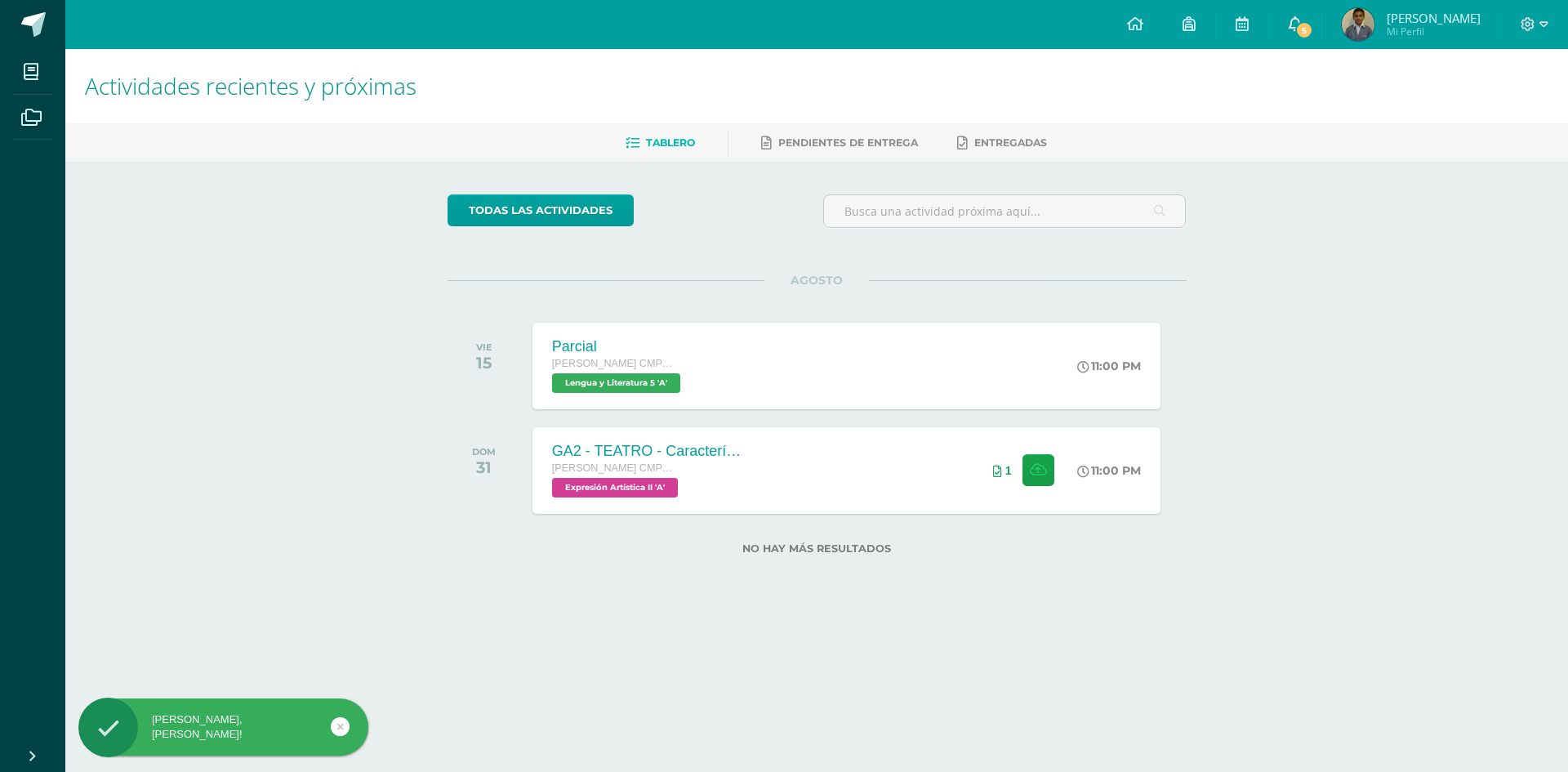
click at [1313, 35] on span "5" at bounding box center [1304, 30] width 18 height 18
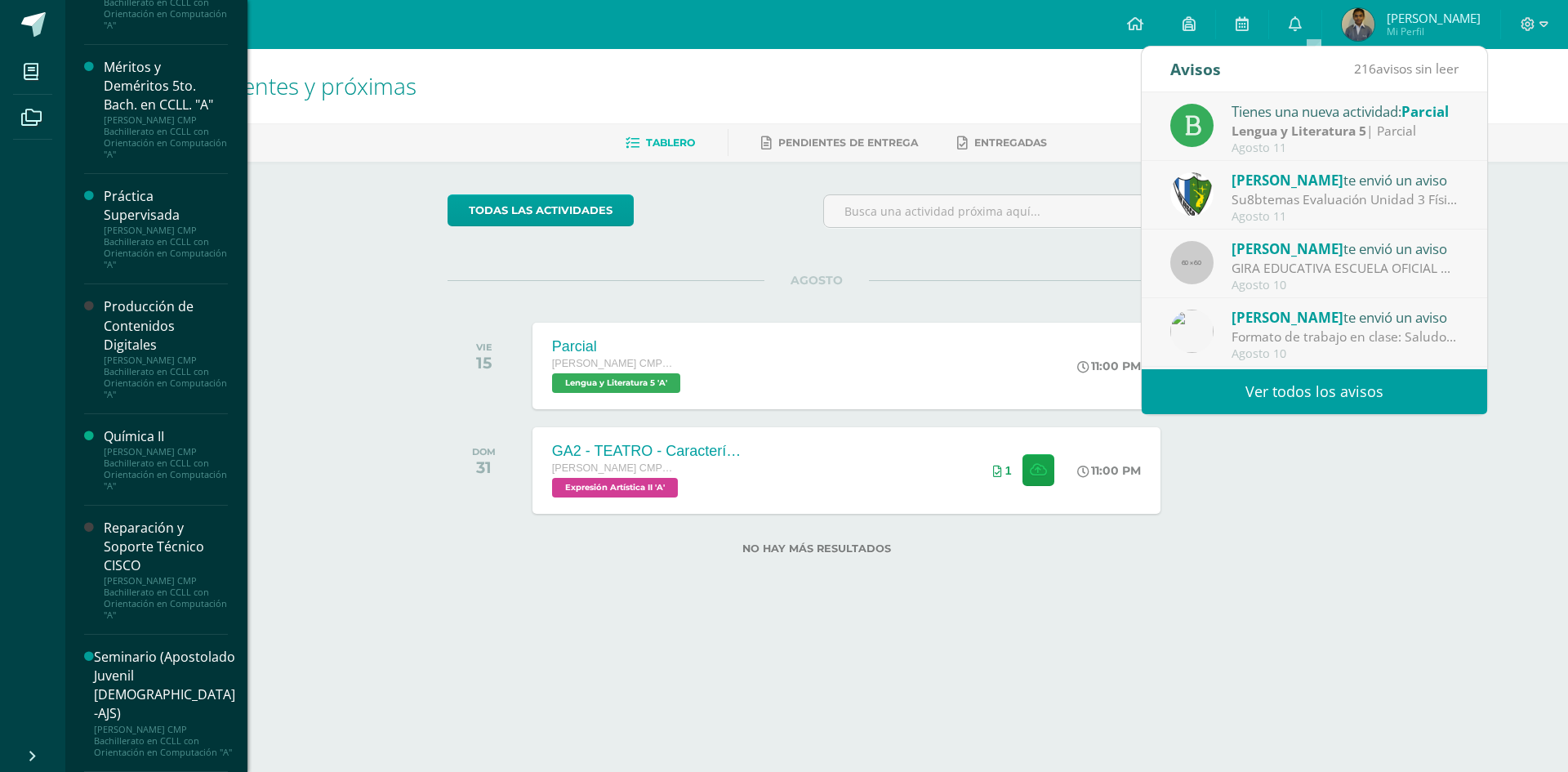
scroll to position [1340, 0]
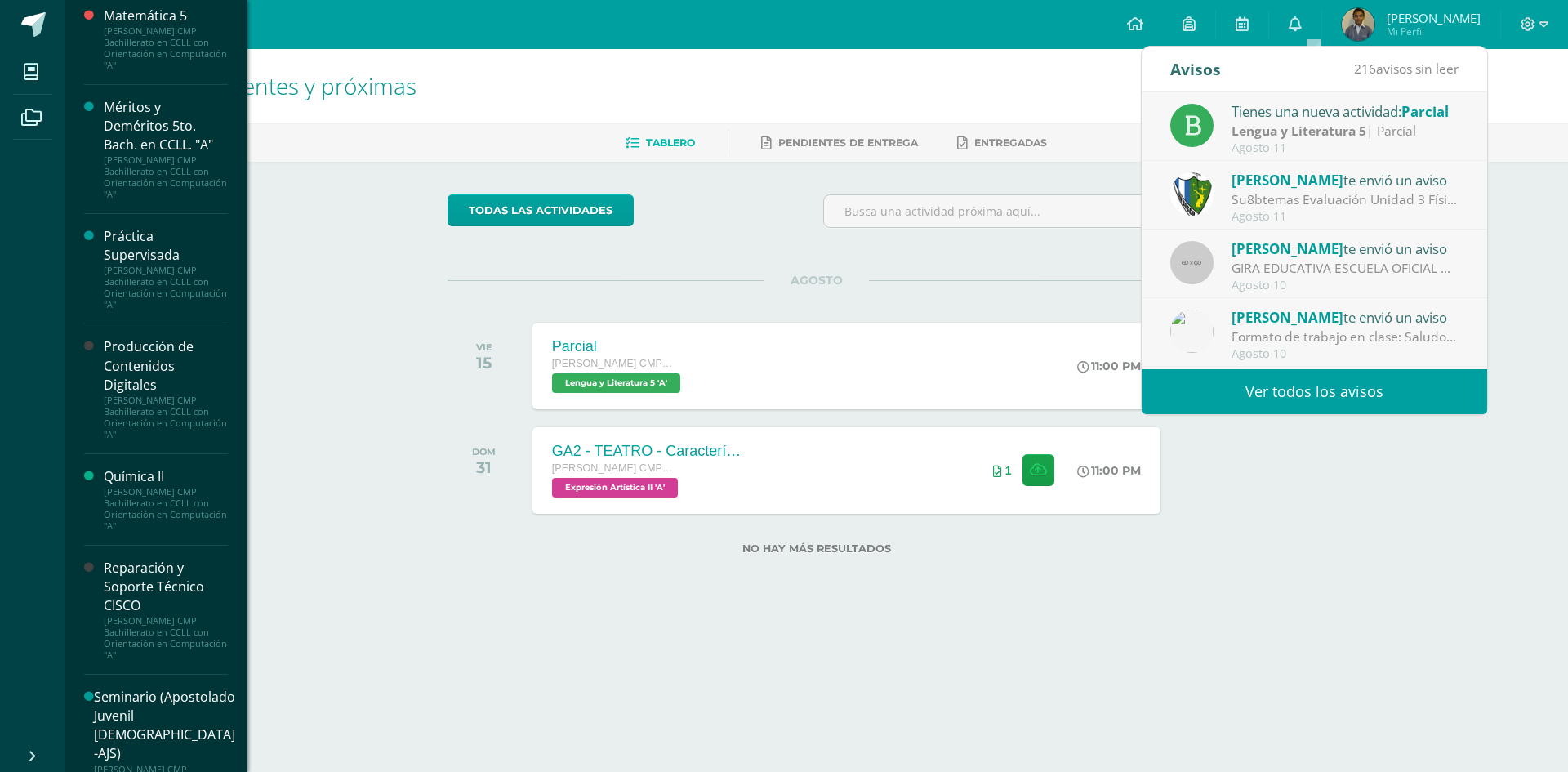
click at [169, 394] on div "Producción de Contenidos Digitales" at bounding box center [165, 365] width 124 height 56
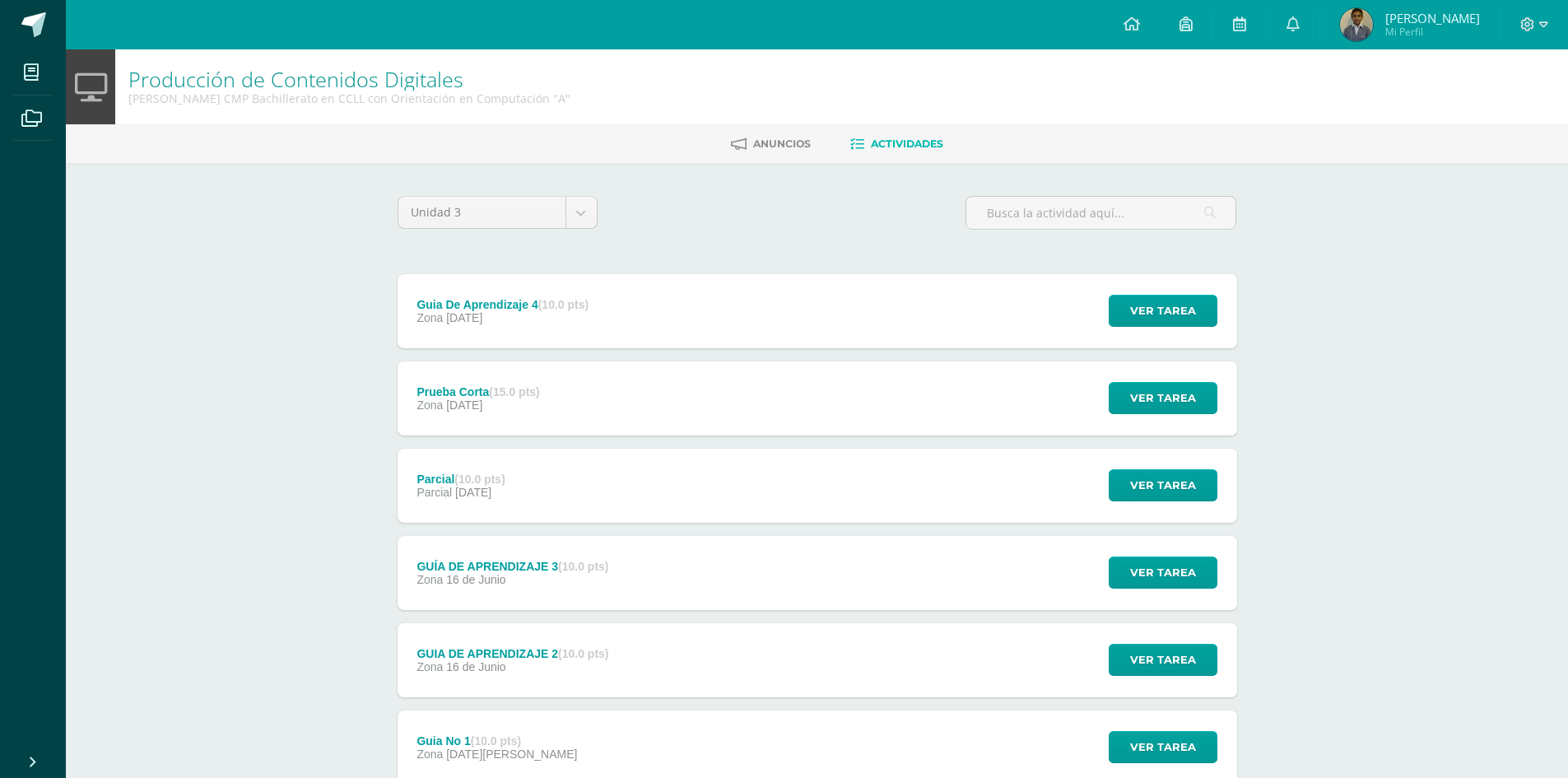
scroll to position [116, 0]
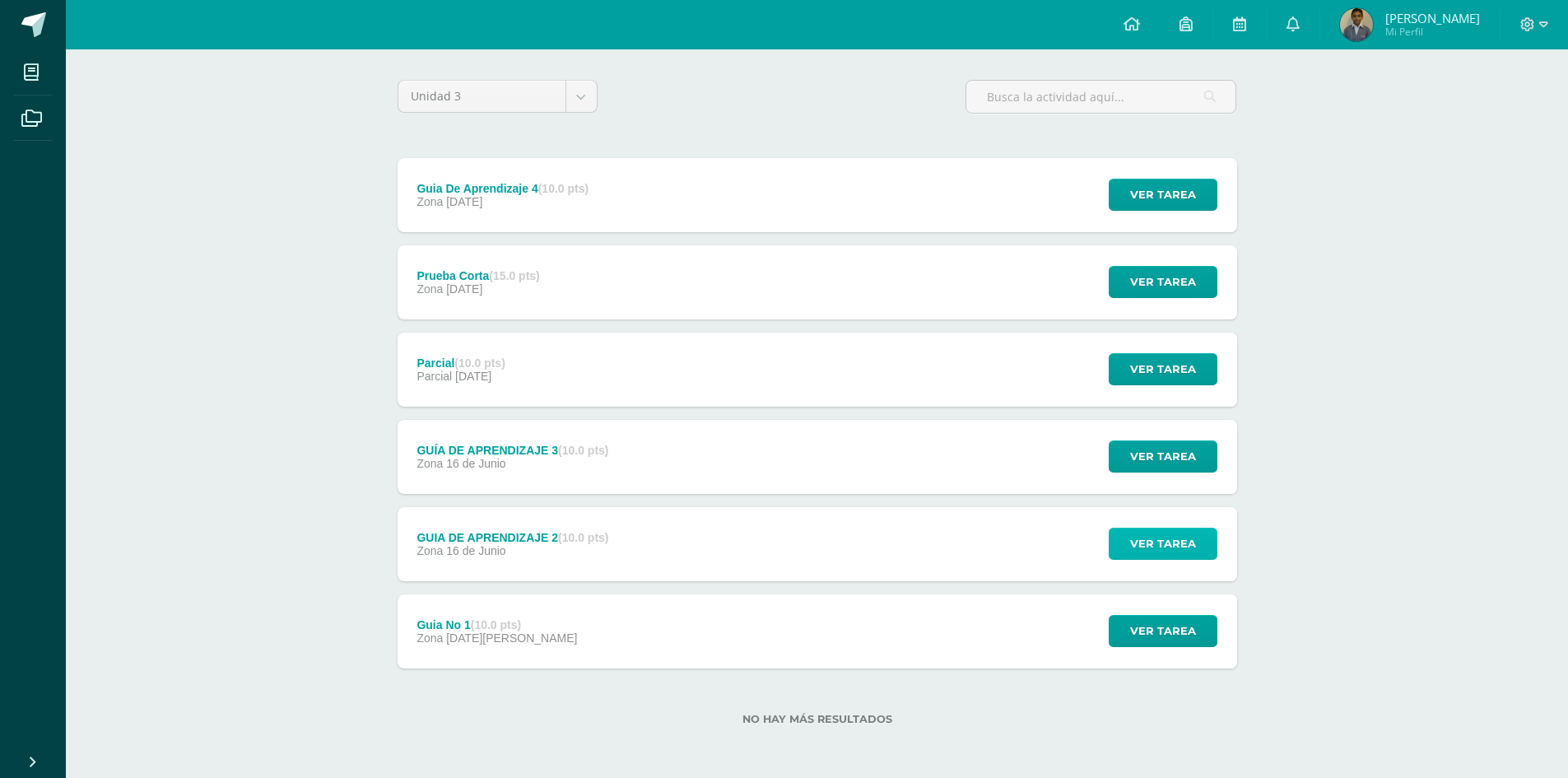
click at [1186, 537] on span "Ver tarea" at bounding box center [1163, 544] width 66 height 30
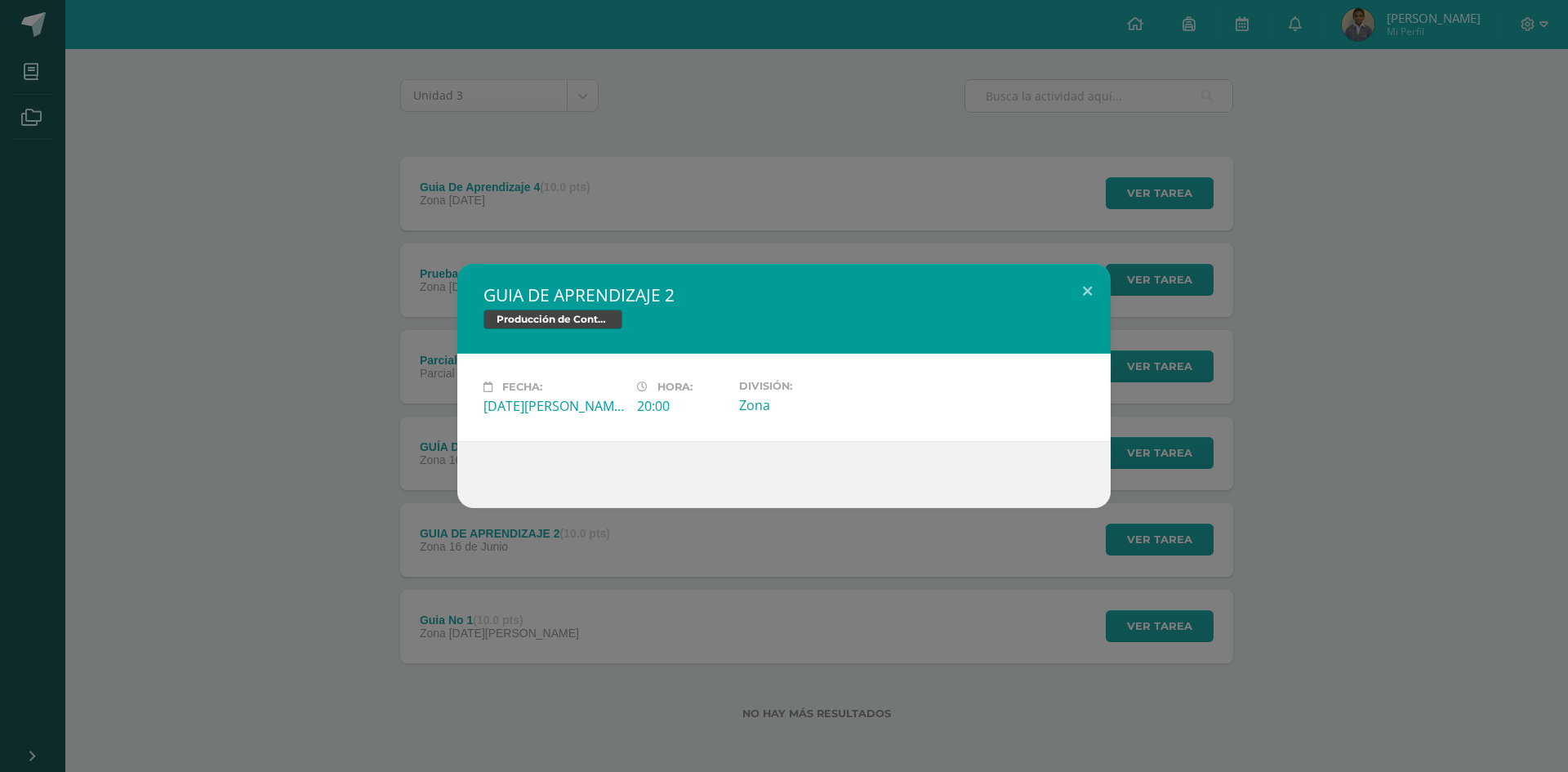
drag, startPoint x: 1177, startPoint y: 533, endPoint x: 1153, endPoint y: 581, distance: 53.7
click at [1178, 533] on div "GUIA DE APRENDIZAJE 2 Producción de Contenidos Digitales Fecha: Lunes 16 de Jun…" at bounding box center [784, 386] width 1568 height 772
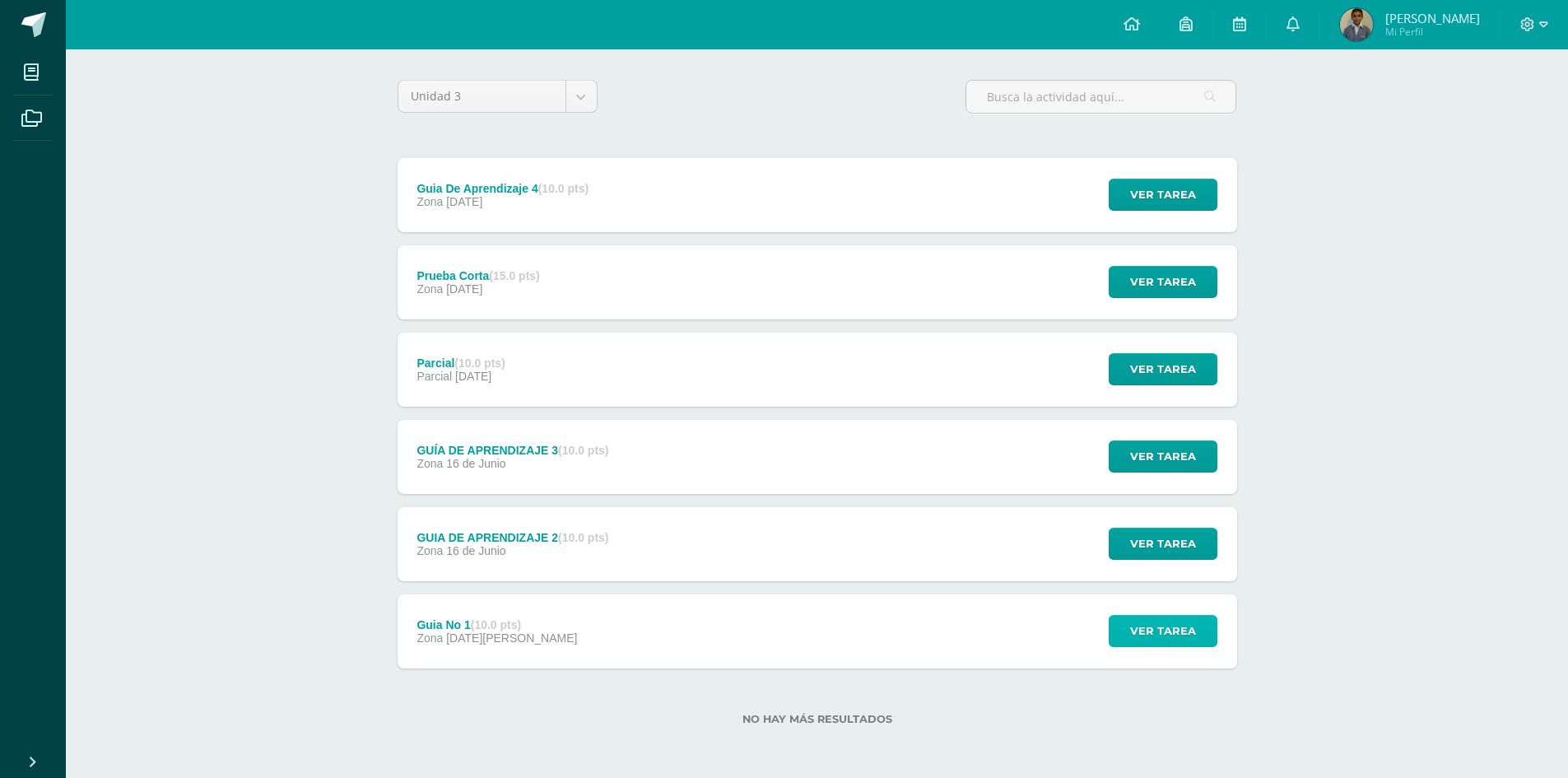
click at [1163, 619] on span "Ver tarea" at bounding box center [1163, 631] width 66 height 30
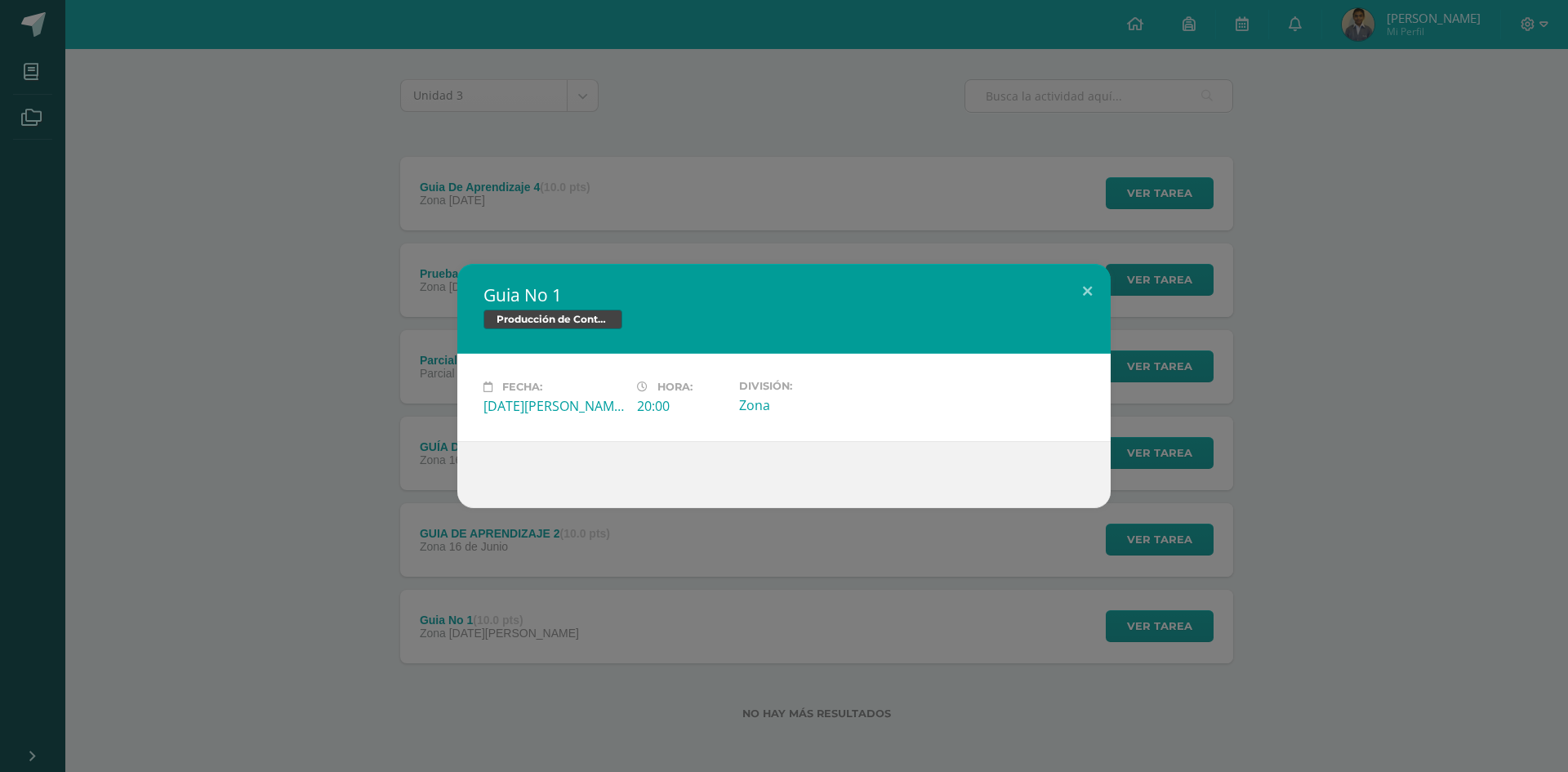
click at [1210, 549] on div "Guia No 1 Producción de Contenidos Digitales Fecha: Lunes 02 de Junio Hora: 20:…" at bounding box center [784, 386] width 1568 height 772
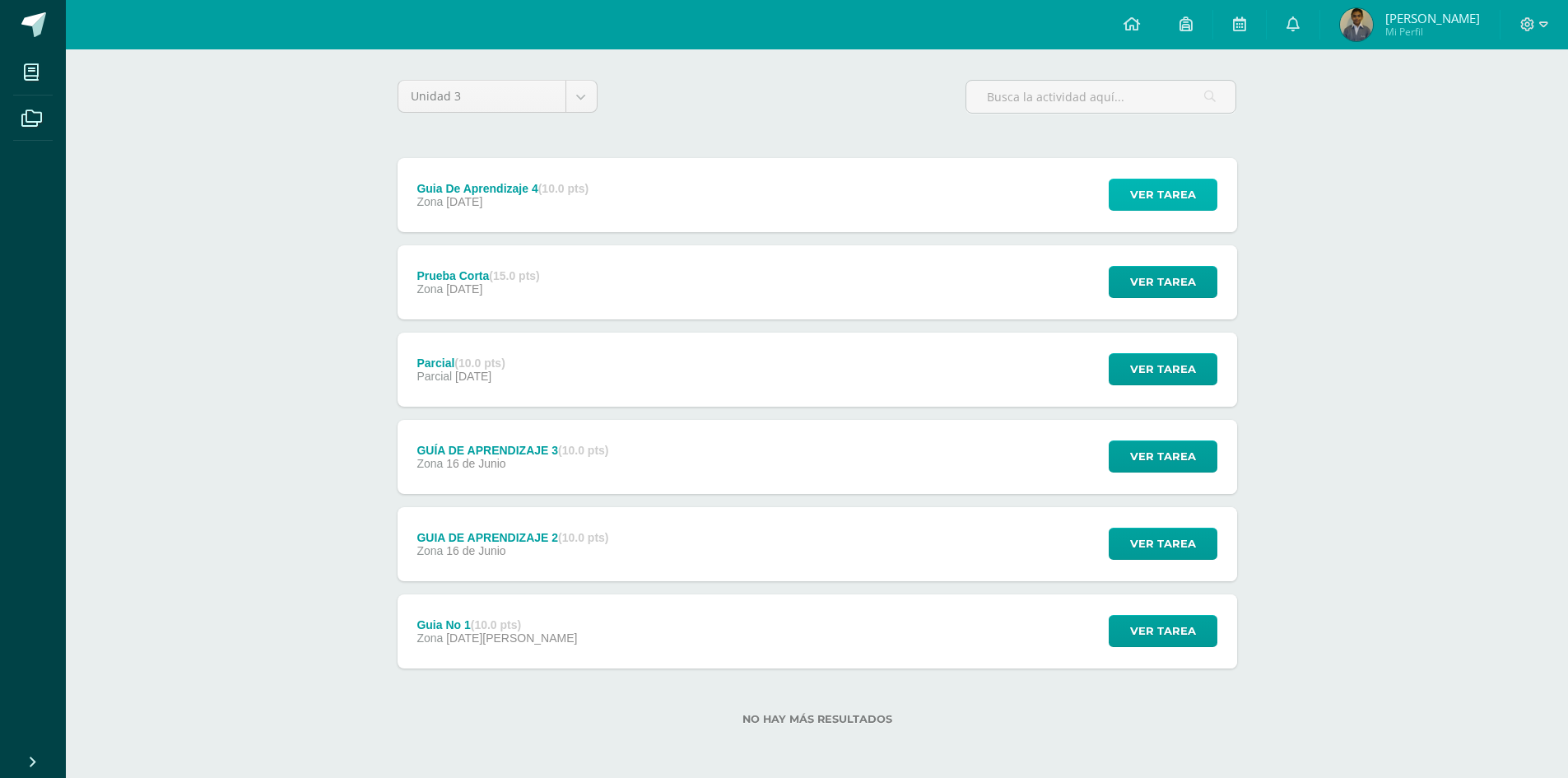
click at [1178, 195] on span "Ver tarea" at bounding box center [1163, 195] width 66 height 30
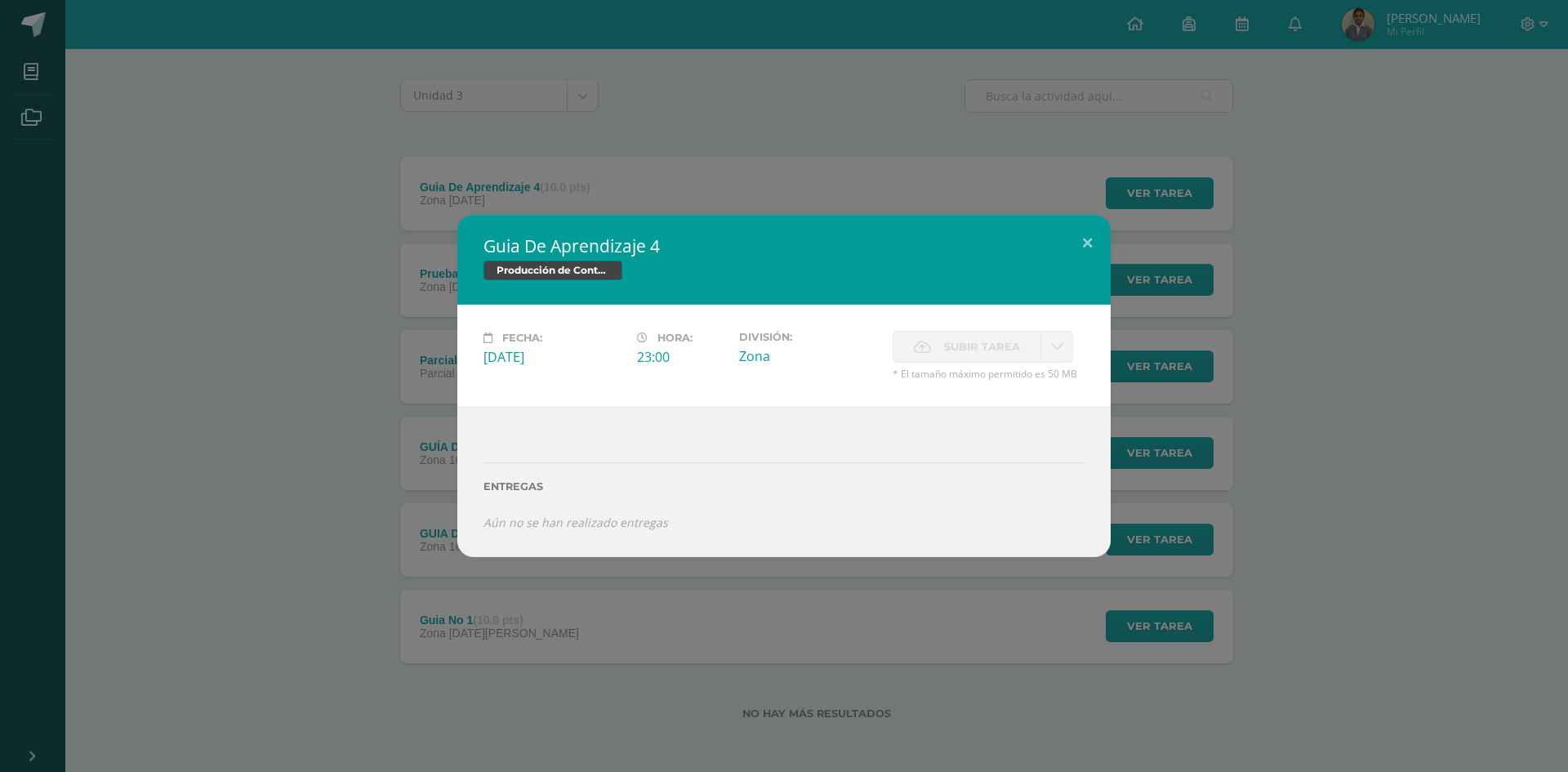
click at [1381, 320] on div "Guia De Aprendizaje 4 Producción de Contenidos Digitales Fecha: Domingo 20 de J…" at bounding box center [784, 386] width 1555 height 342
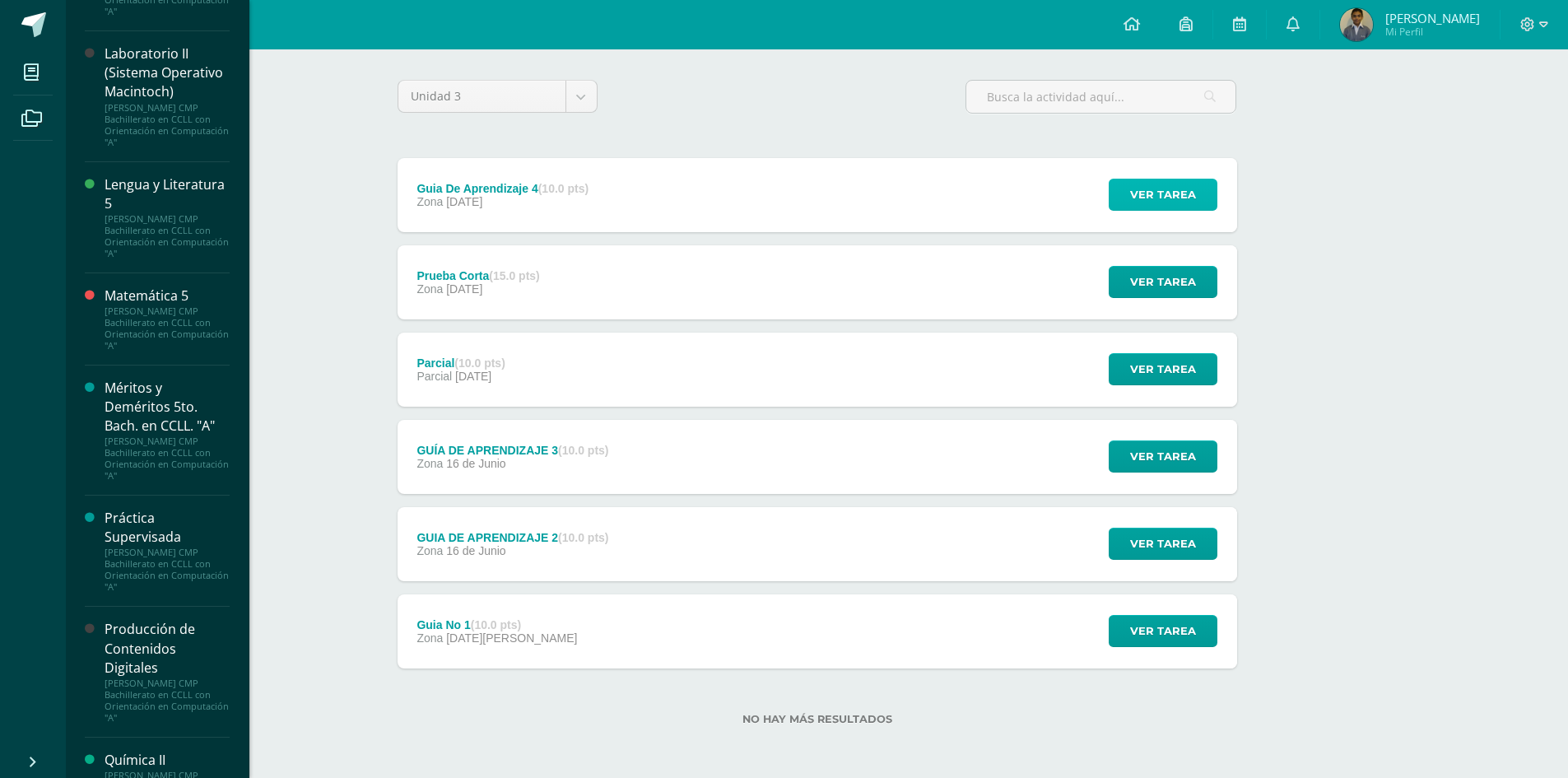
scroll to position [906, 0]
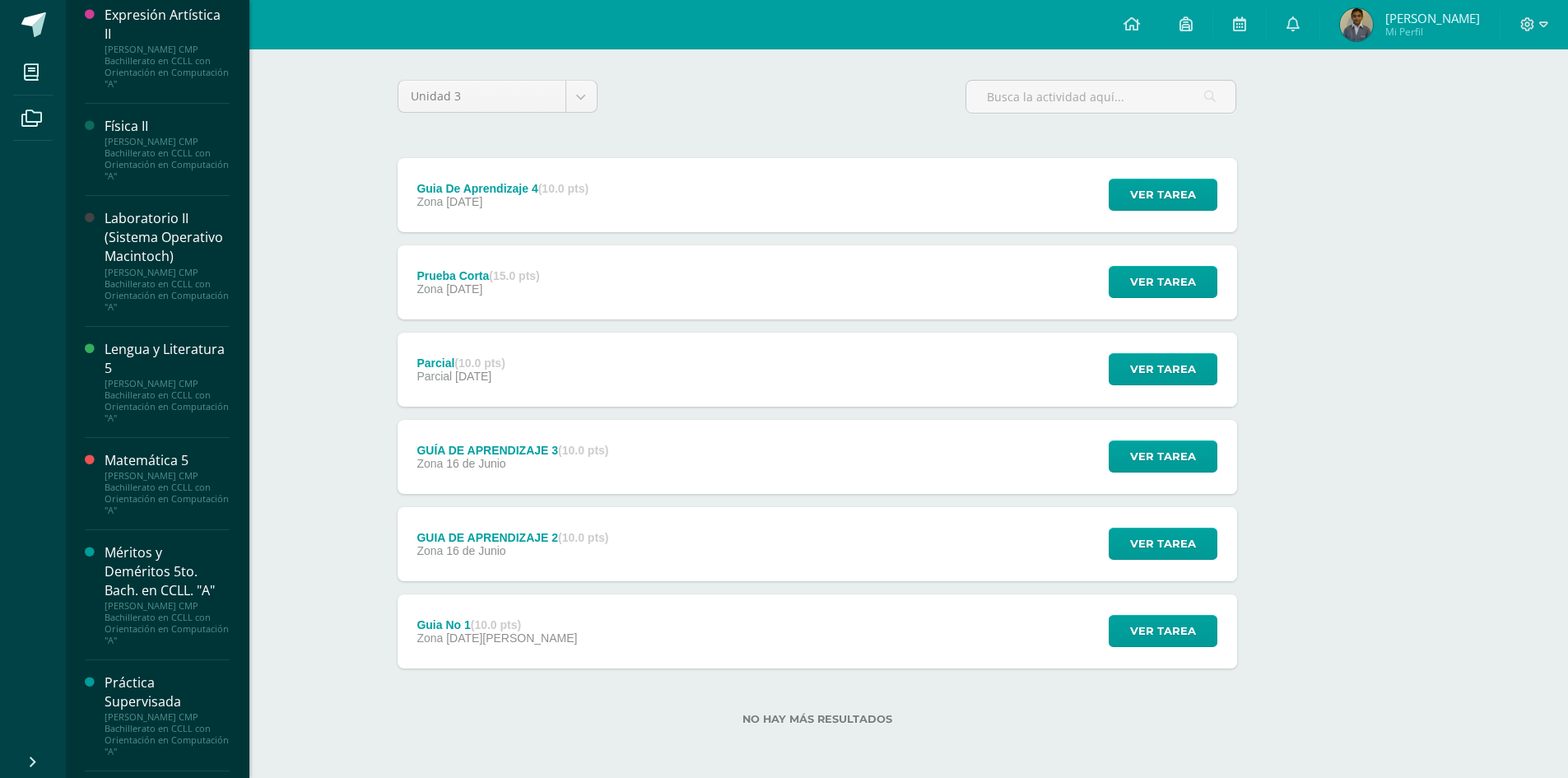
click at [155, 266] on div "Laboratorio II (Sistema Operativo Macintoch)" at bounding box center [166, 237] width 125 height 56
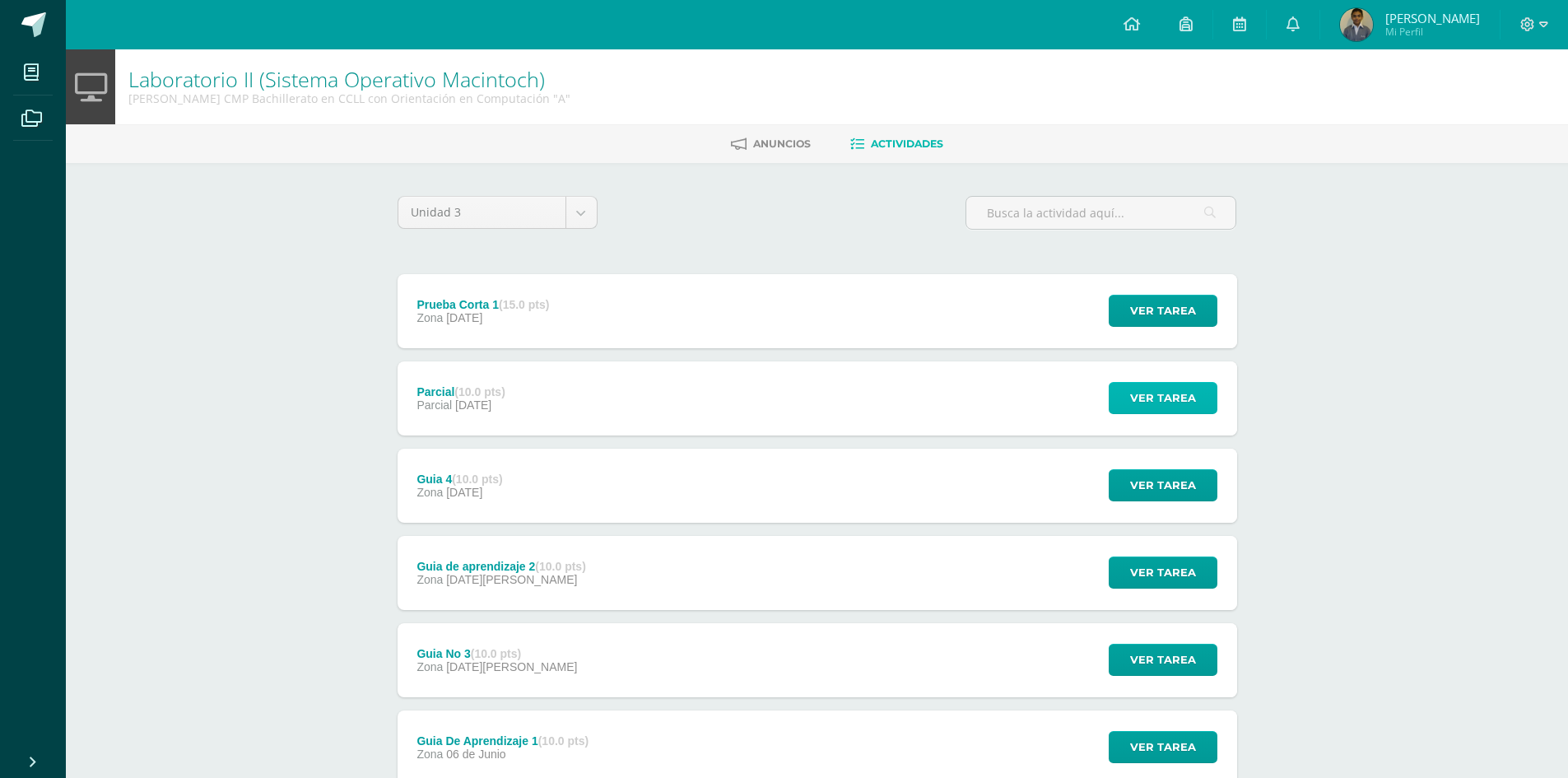
click at [1156, 410] on span "Ver tarea" at bounding box center [1163, 398] width 66 height 30
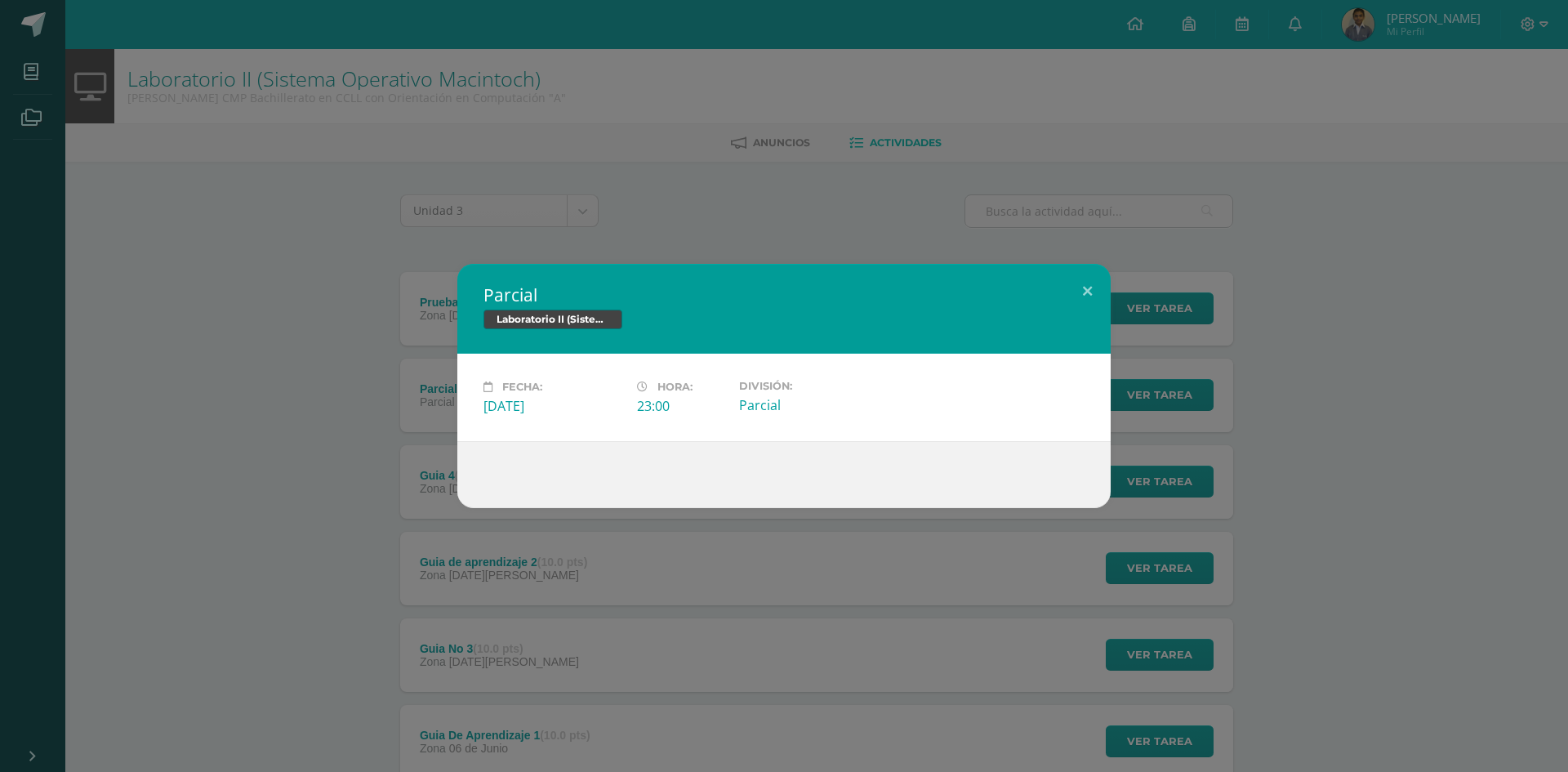
click at [1253, 484] on div "Parcial Laboratorio II (Sistema Operativo Macintoch) Fecha: [DATE][PERSON_NAME]…" at bounding box center [784, 386] width 1555 height 245
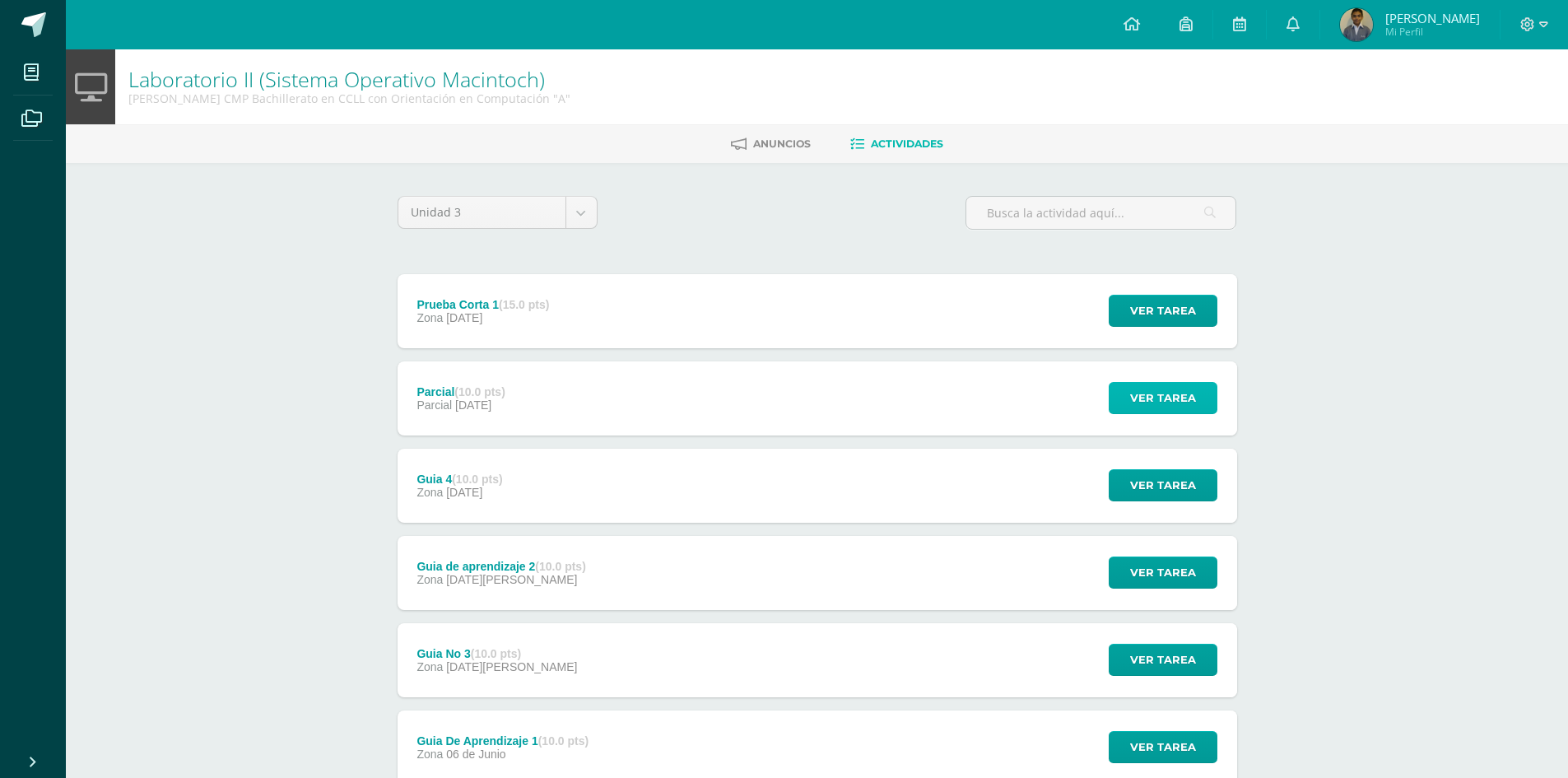
scroll to position [116, 0]
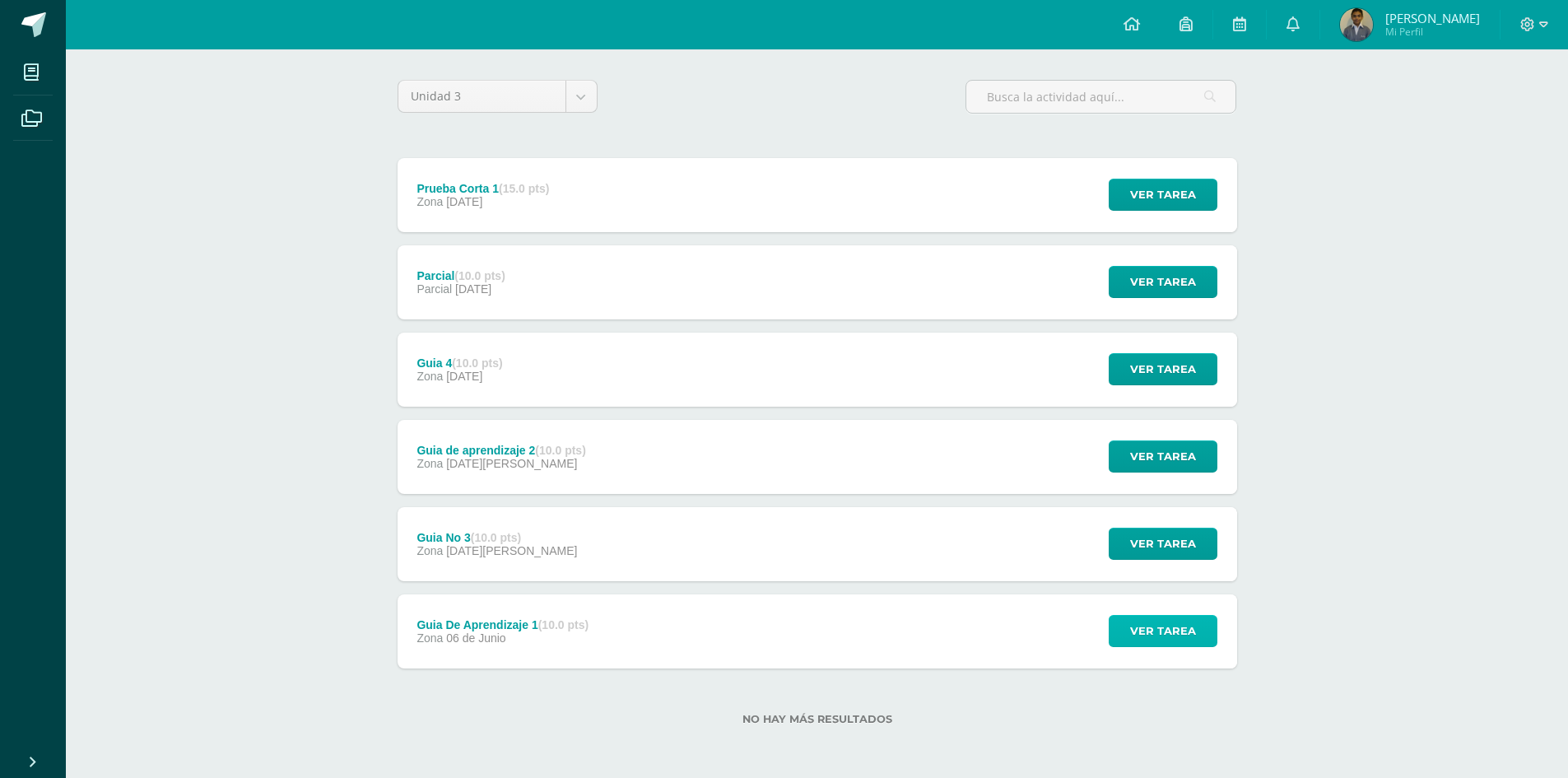
click at [1141, 639] on span "Ver tarea" at bounding box center [1163, 631] width 66 height 30
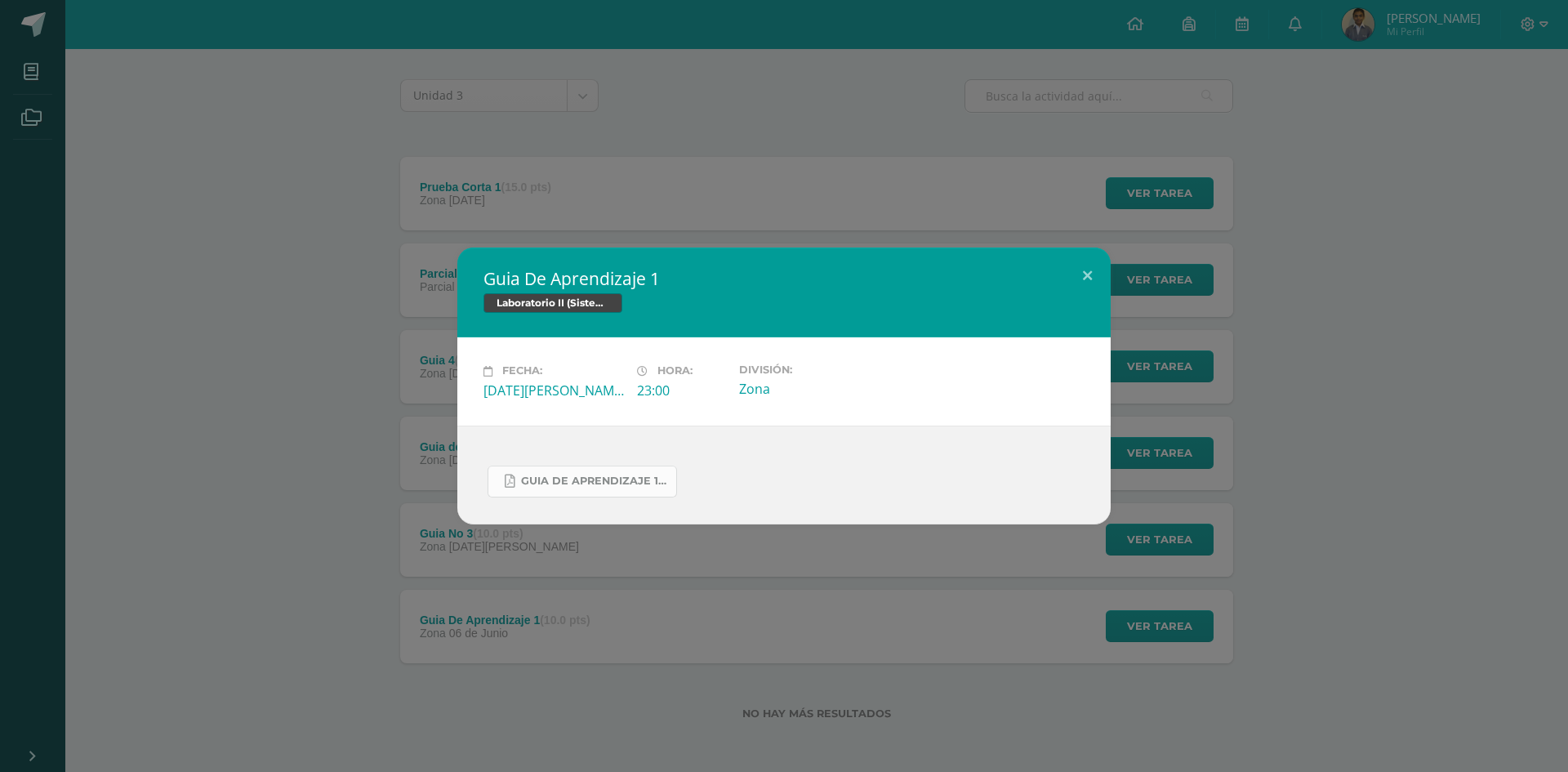
click at [511, 472] on link "Guia de aprendizaje 1 IV Unidad.pdf" at bounding box center [581, 482] width 189 height 32
click at [1281, 509] on div "Guia De Aprendizaje 1 Laboratorio II (Sistema Operativo Macintoch) Fecha: [DATE…" at bounding box center [784, 386] width 1555 height 276
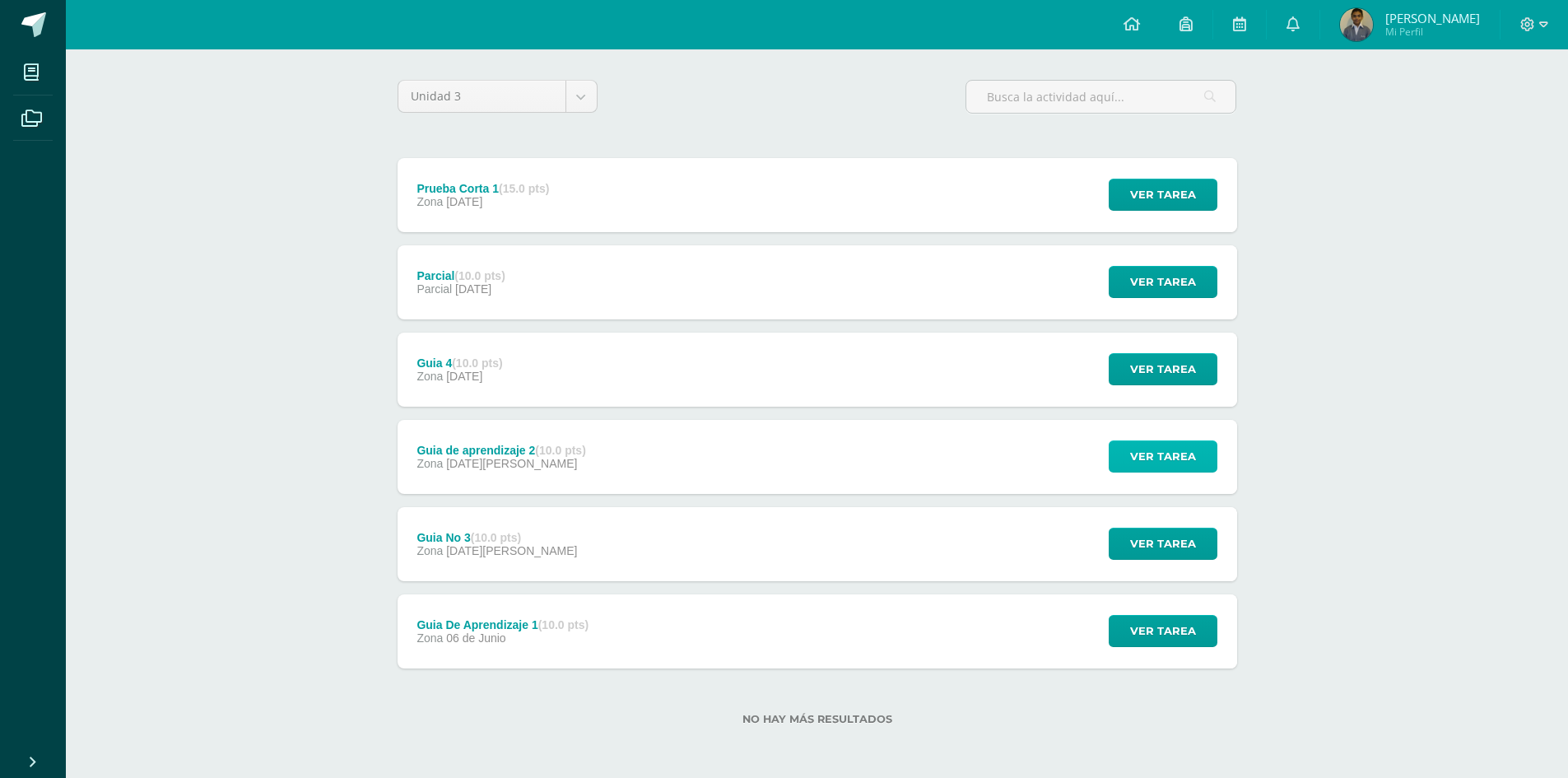
click at [1109, 449] on button "Ver tarea" at bounding box center [1164, 456] width 109 height 32
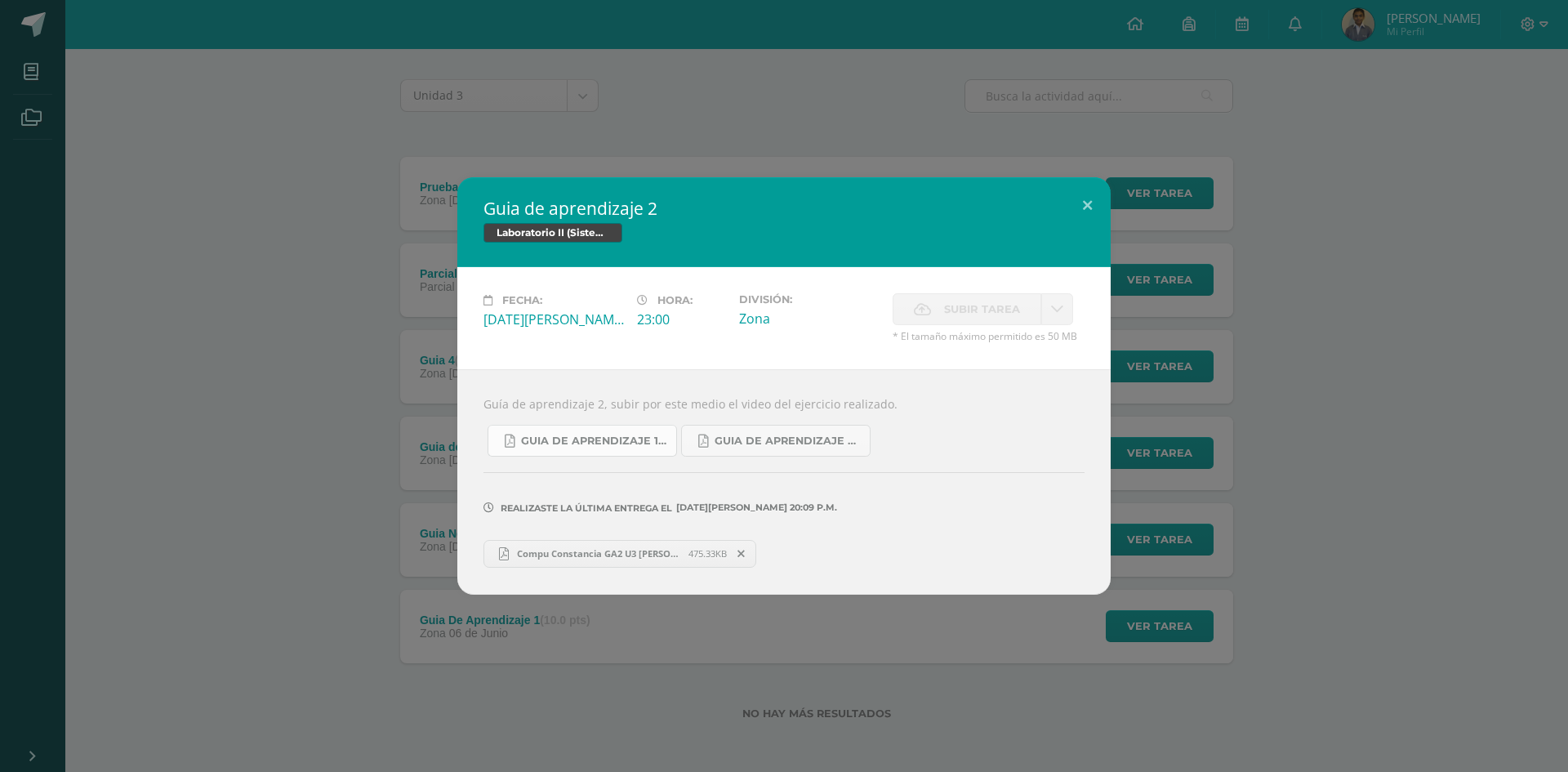
click at [600, 447] on span "Guia de aprendizaje 1 IV Unidad.pdf" at bounding box center [595, 442] width 147 height 13
click at [807, 435] on span "Guia de aprendizaje 2 III Unidad.pdf" at bounding box center [789, 442] width 147 height 13
click at [215, 342] on div "Guia de aprendizaje 2 Laboratorio II (Sistema Operativo Macintoch) Fecha: [DATE…" at bounding box center [784, 386] width 1555 height 416
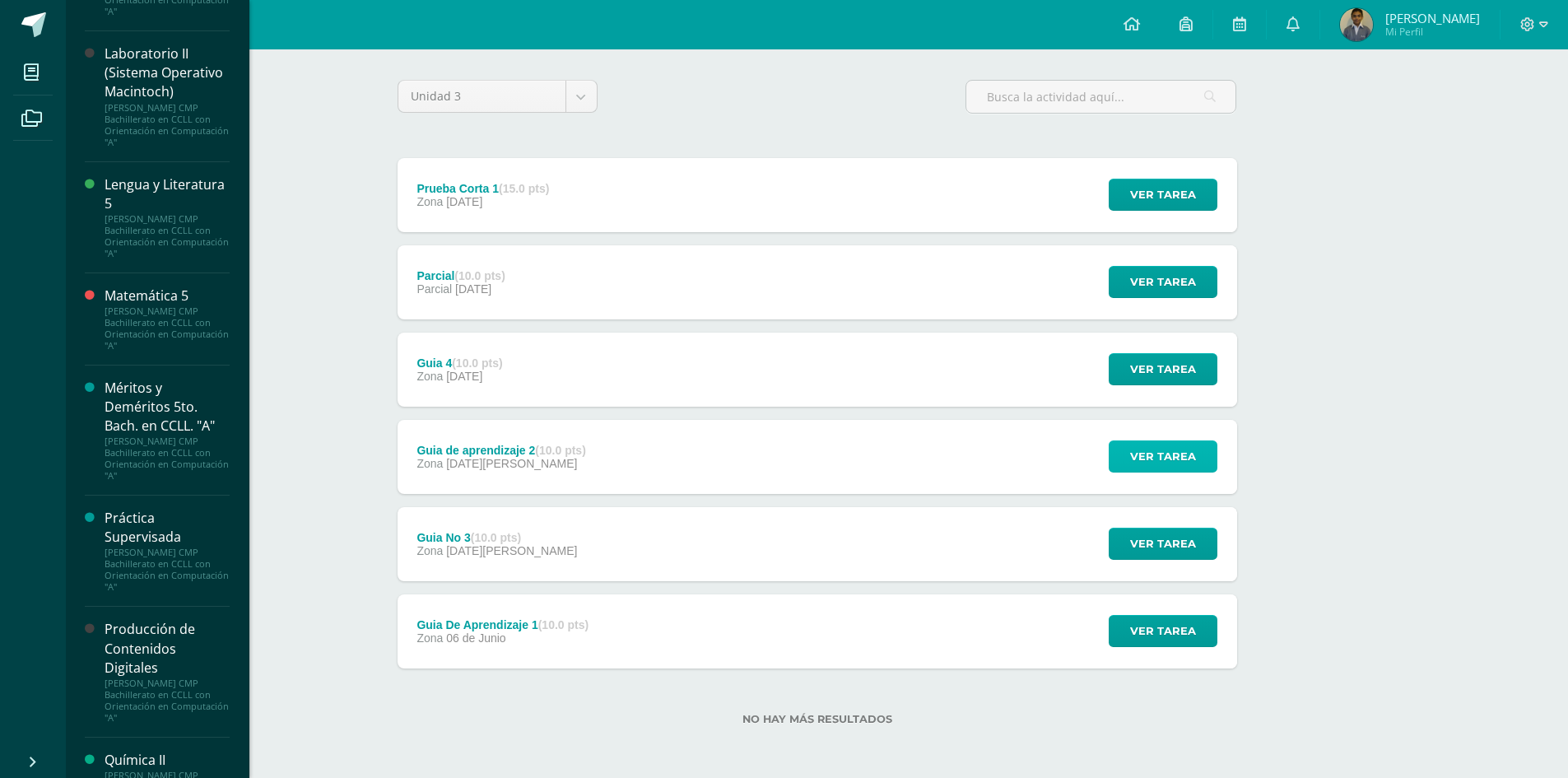
scroll to position [1317, 0]
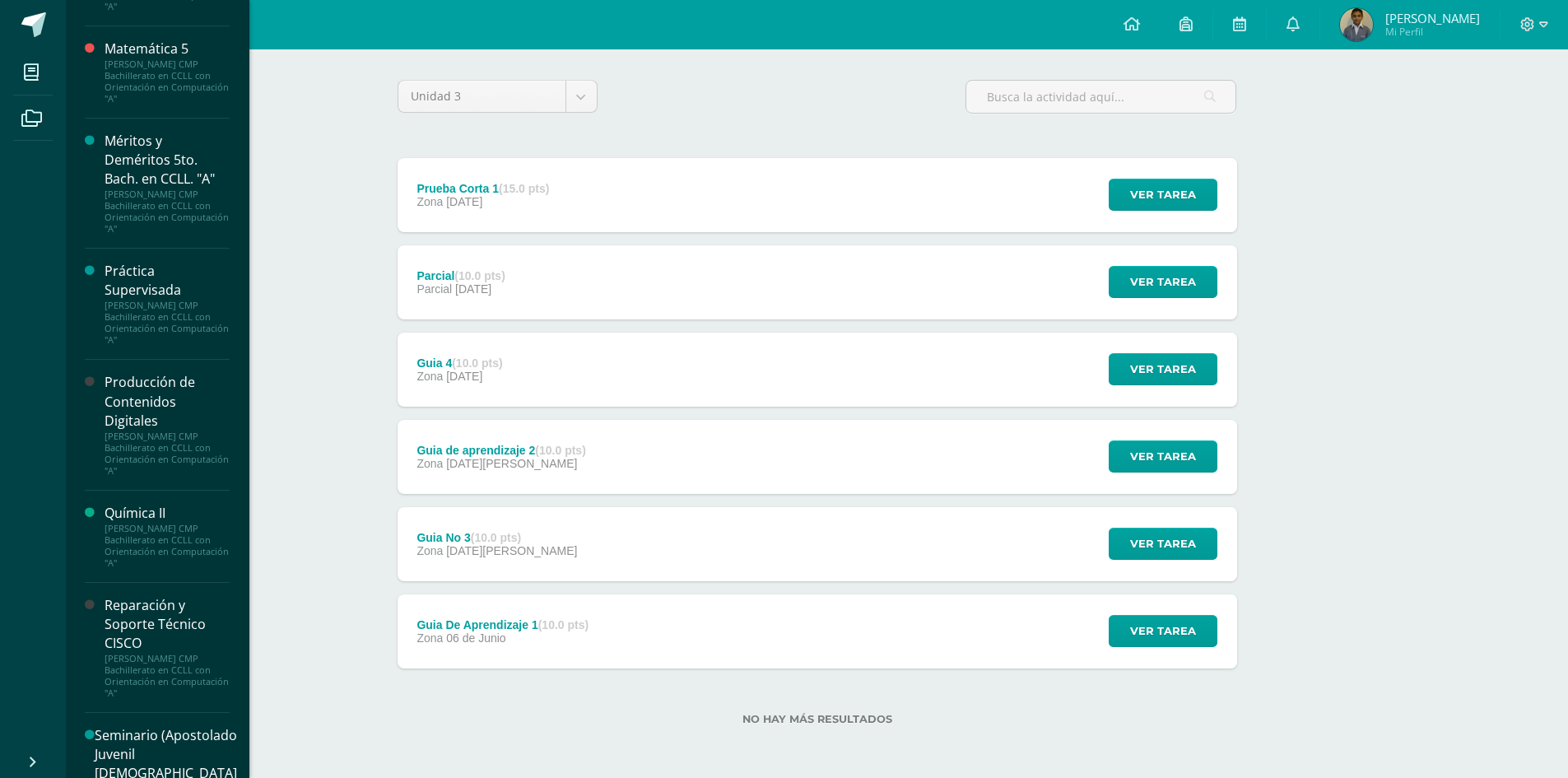
click at [143, 463] on div "[PERSON_NAME] CMP Bachillerato en CCLL con Orientación en Computación "A"" at bounding box center [166, 453] width 125 height 46
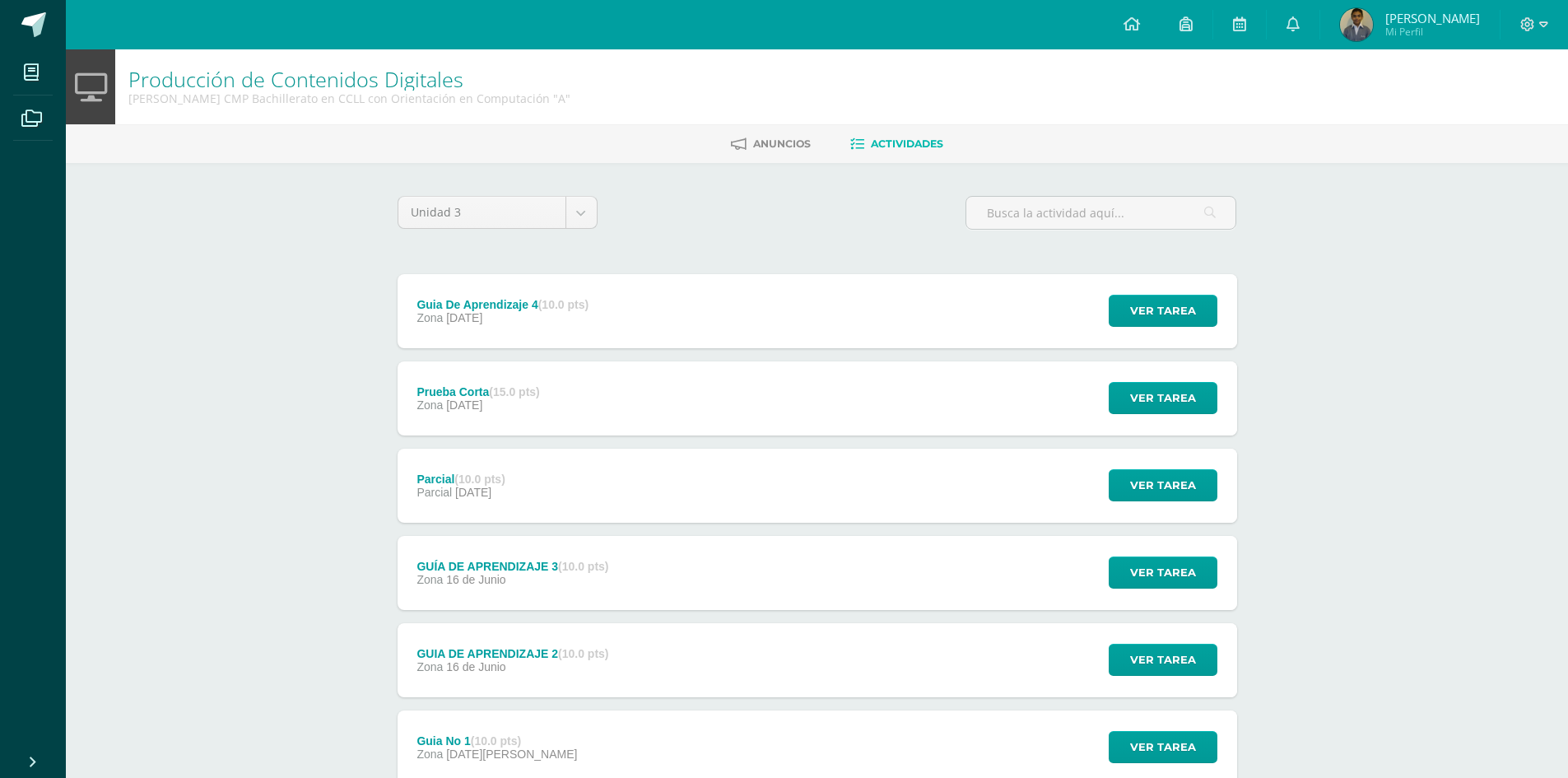
scroll to position [116, 0]
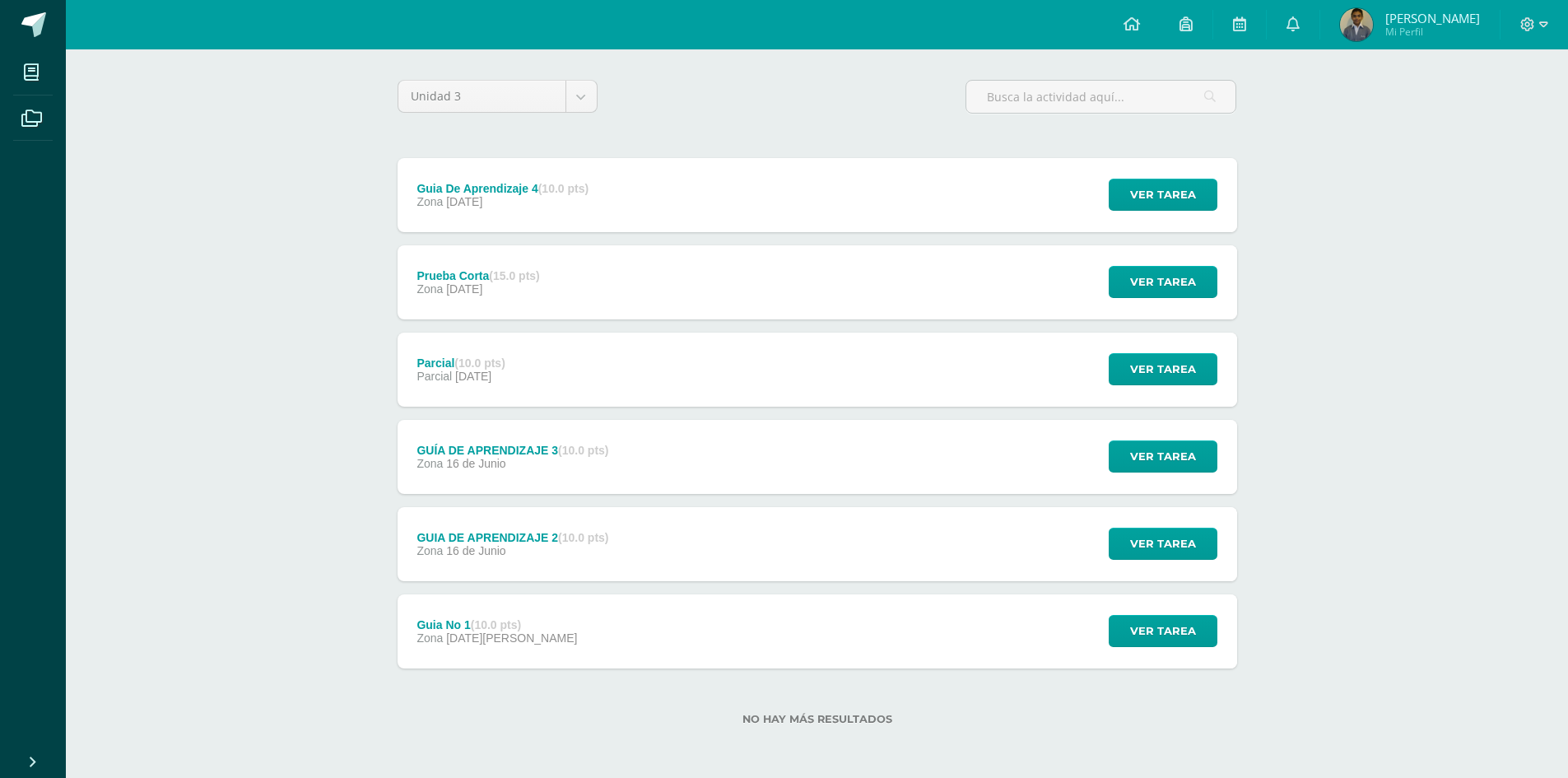
click at [1169, 564] on div "Ver tarea" at bounding box center [1160, 544] width 153 height 74
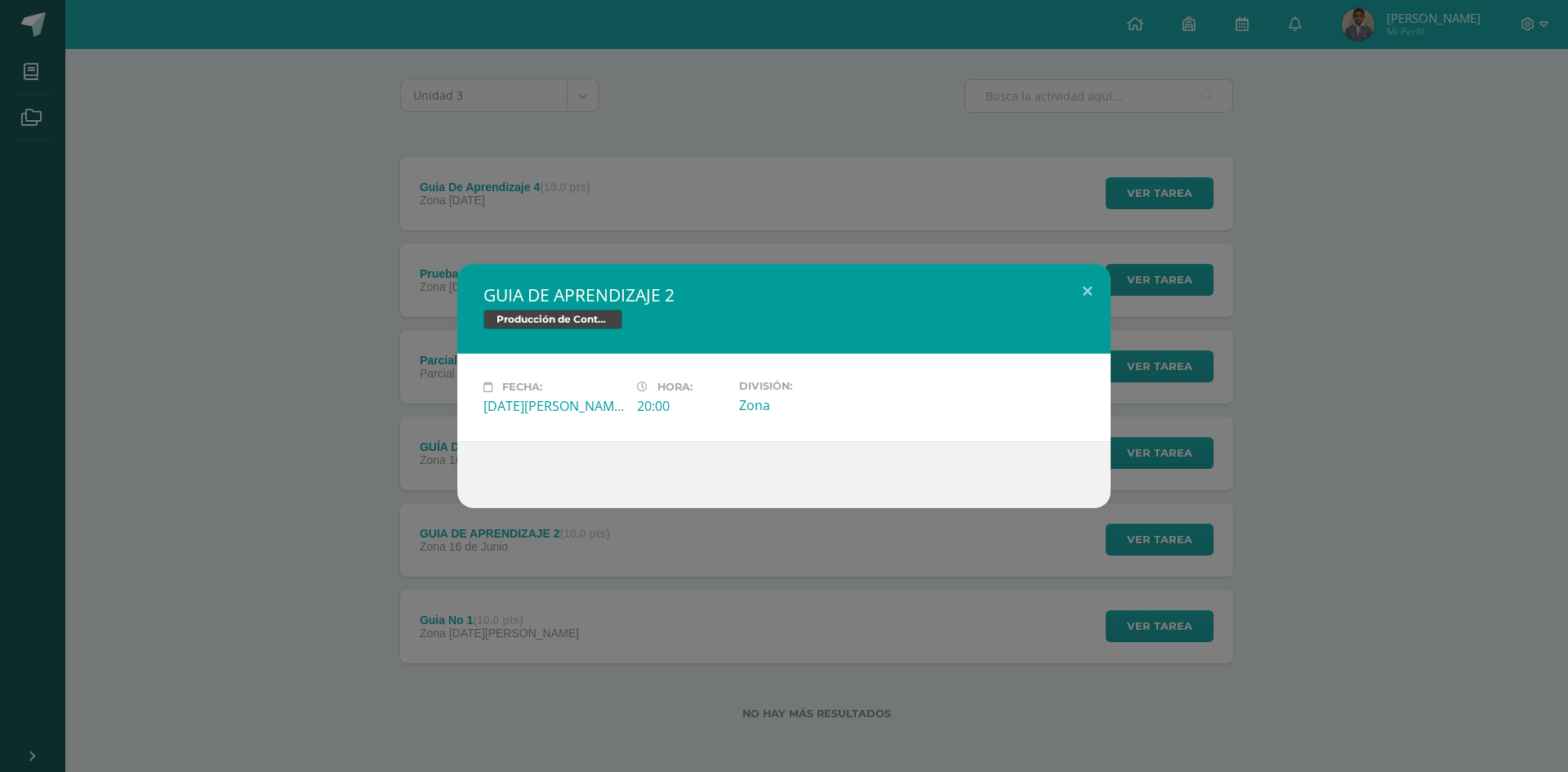
click at [1203, 559] on div "GUIA DE APRENDIZAJE 2 Producción de Contenidos Digitales Fecha: Lunes 16 de Jun…" at bounding box center [784, 386] width 1568 height 772
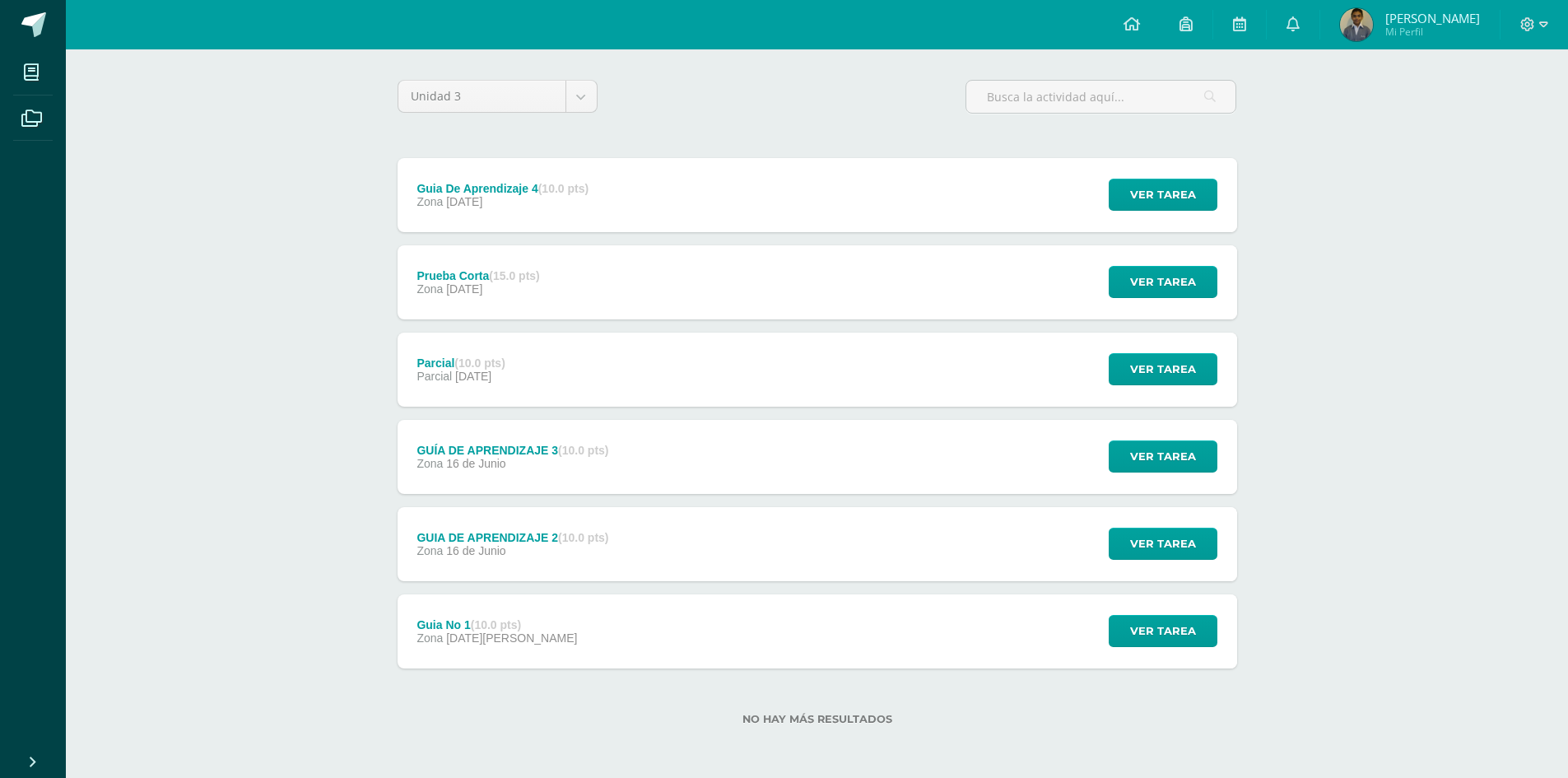
click at [1093, 470] on div "Ver tarea" at bounding box center [1160, 456] width 153 height 74
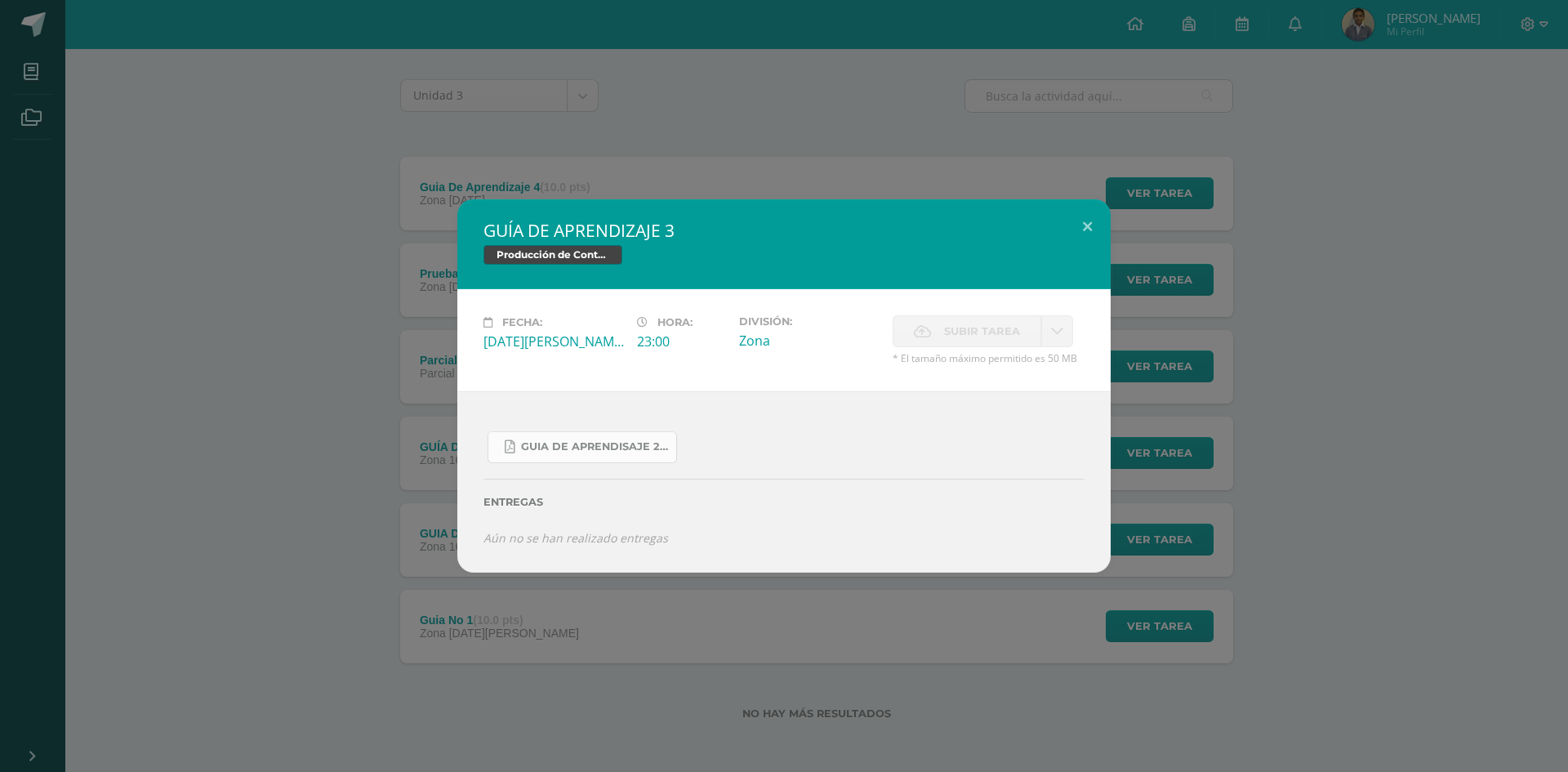
click at [621, 438] on link "Guia de aprendisaje 2 unidad 3.pdf" at bounding box center [581, 447] width 189 height 32
click at [651, 125] on div "GUÍA DE APRENDIZAJE 3 Producción de Contenidos Digitales Fecha: Lunes 16 de Jun…" at bounding box center [784, 386] width 1568 height 772
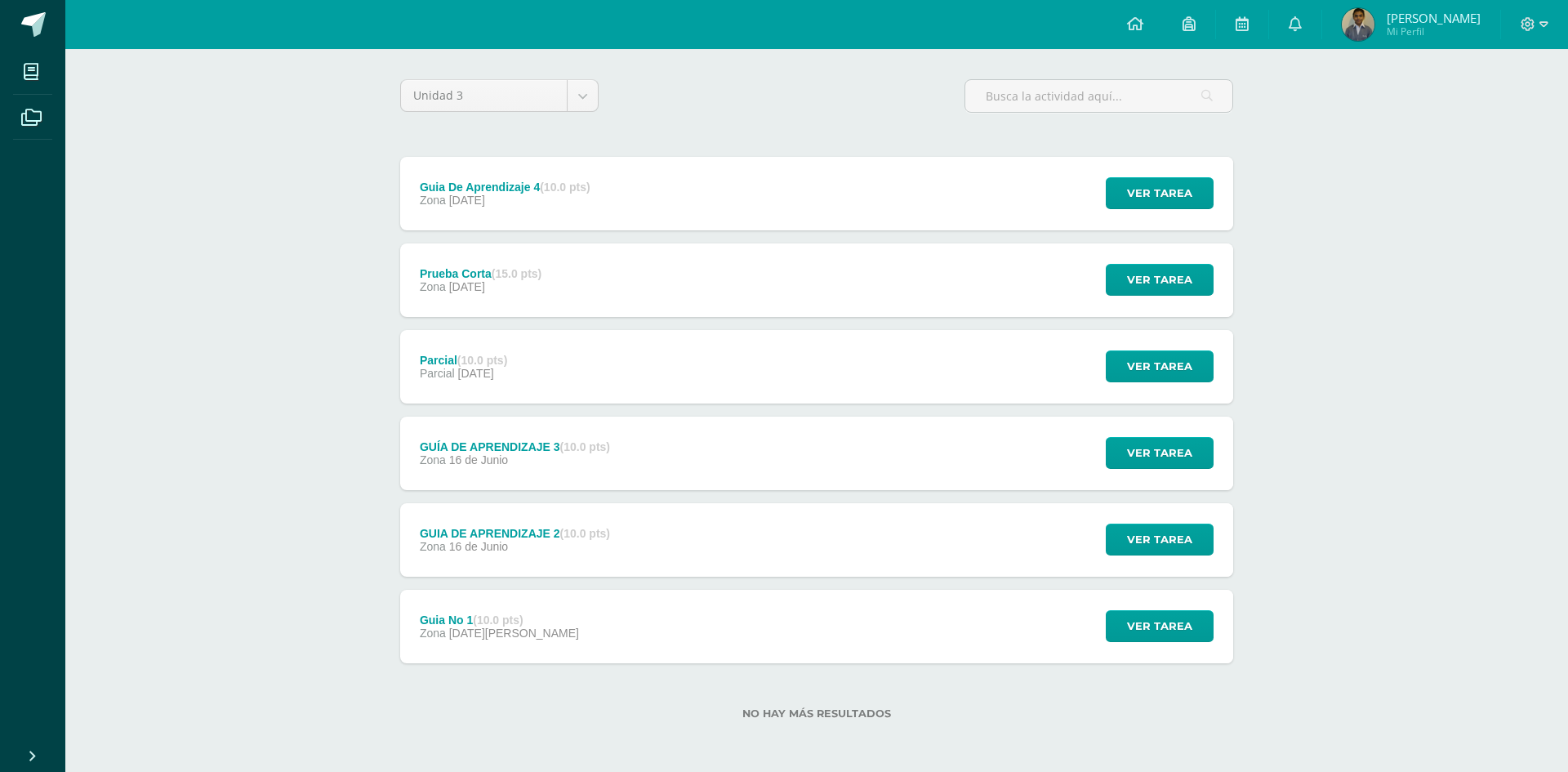
click at [687, 198] on div "GUÍA DE APRENDIZAJE 3 Producción de Contenidos Digitales Fecha: Lunes 16 de Jun…" at bounding box center [784, 386] width 1568 height 772
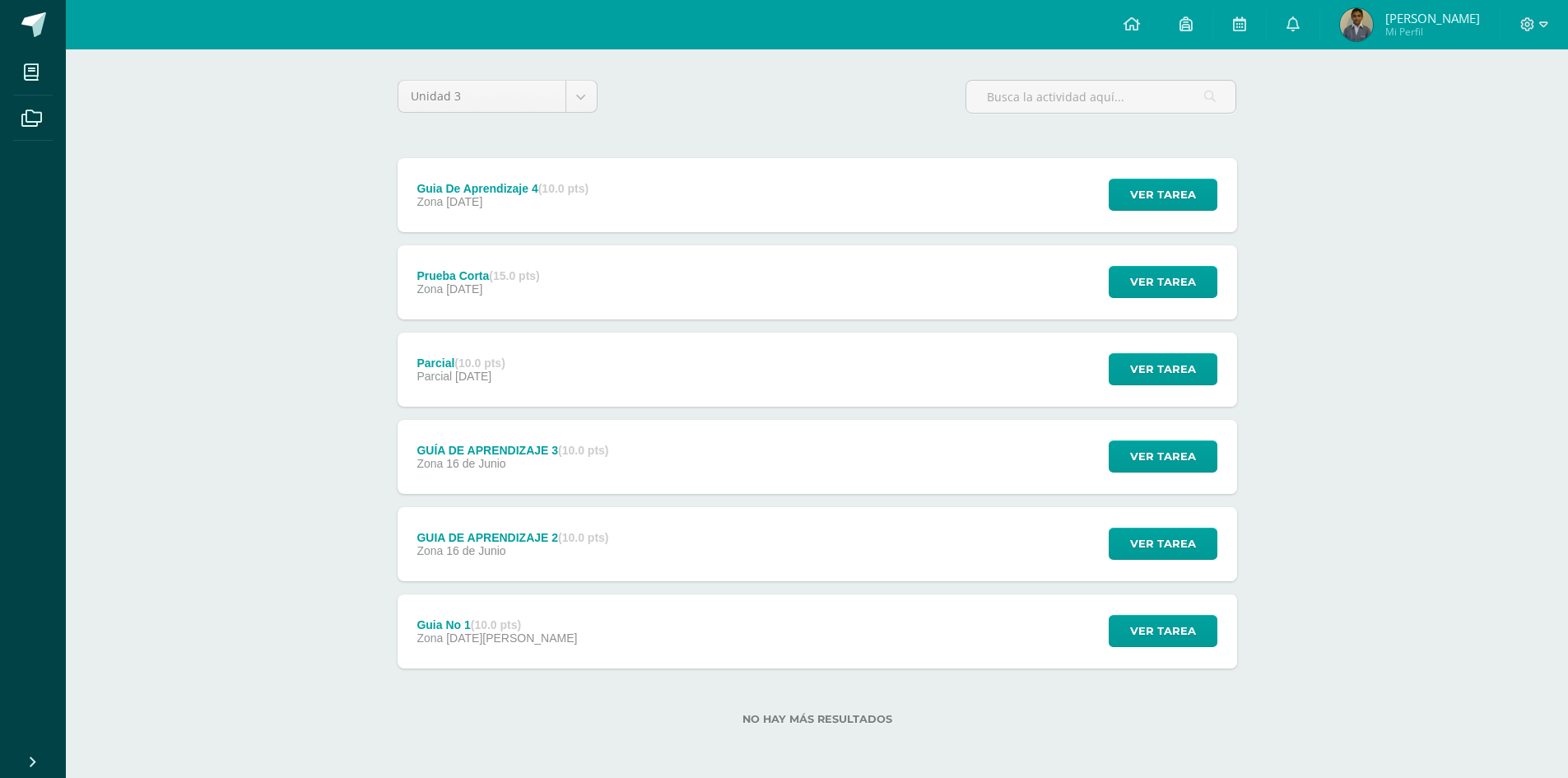
click at [719, 195] on div "Guia De Aprendizaje 4 (10.0 pts) Zona 20 de Julio Ver tarea Guia De Aprendizaje…" at bounding box center [817, 195] width 840 height 74
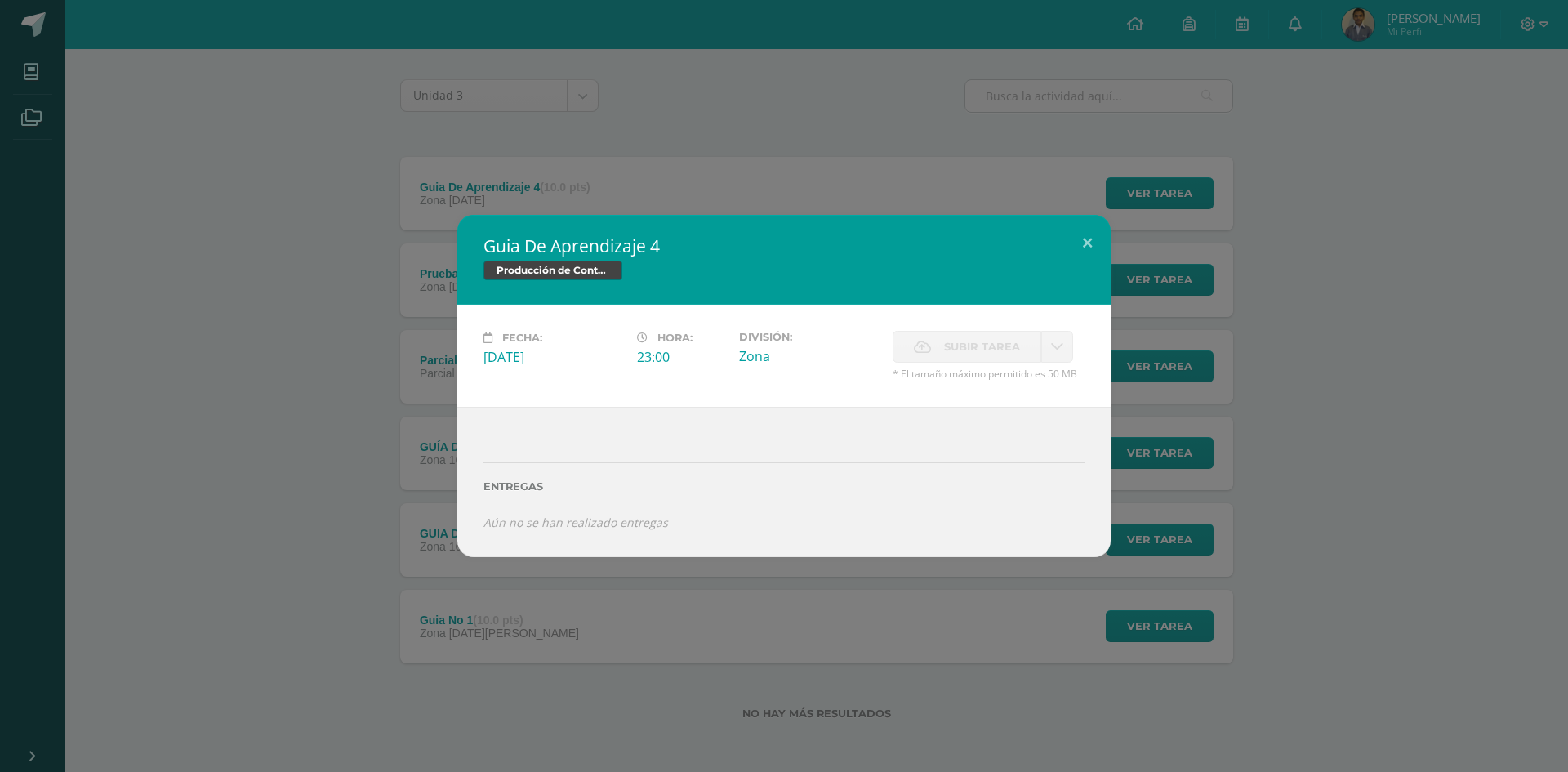
click at [1386, 402] on div "Guia De Aprendizaje 4 Producción de Contenidos Digitales Fecha: Domingo 20 de J…" at bounding box center [784, 386] width 1555 height 342
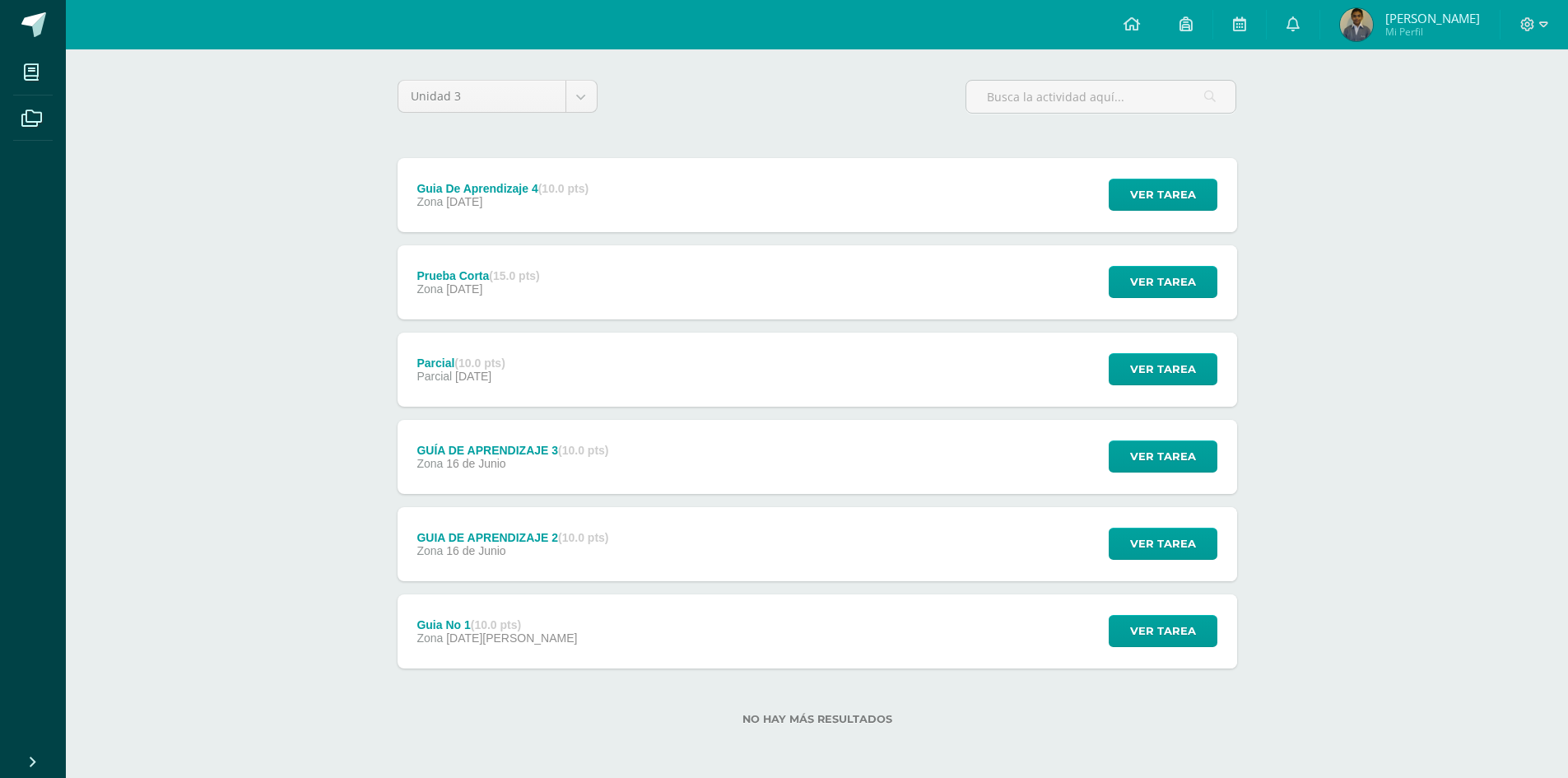
click at [809, 453] on div "GUÍA DE APRENDIZAJE 3 (10.0 pts) Zona 16 de Junio Ver tarea GUÍA DE APRENDIZAJE…" at bounding box center [817, 456] width 840 height 74
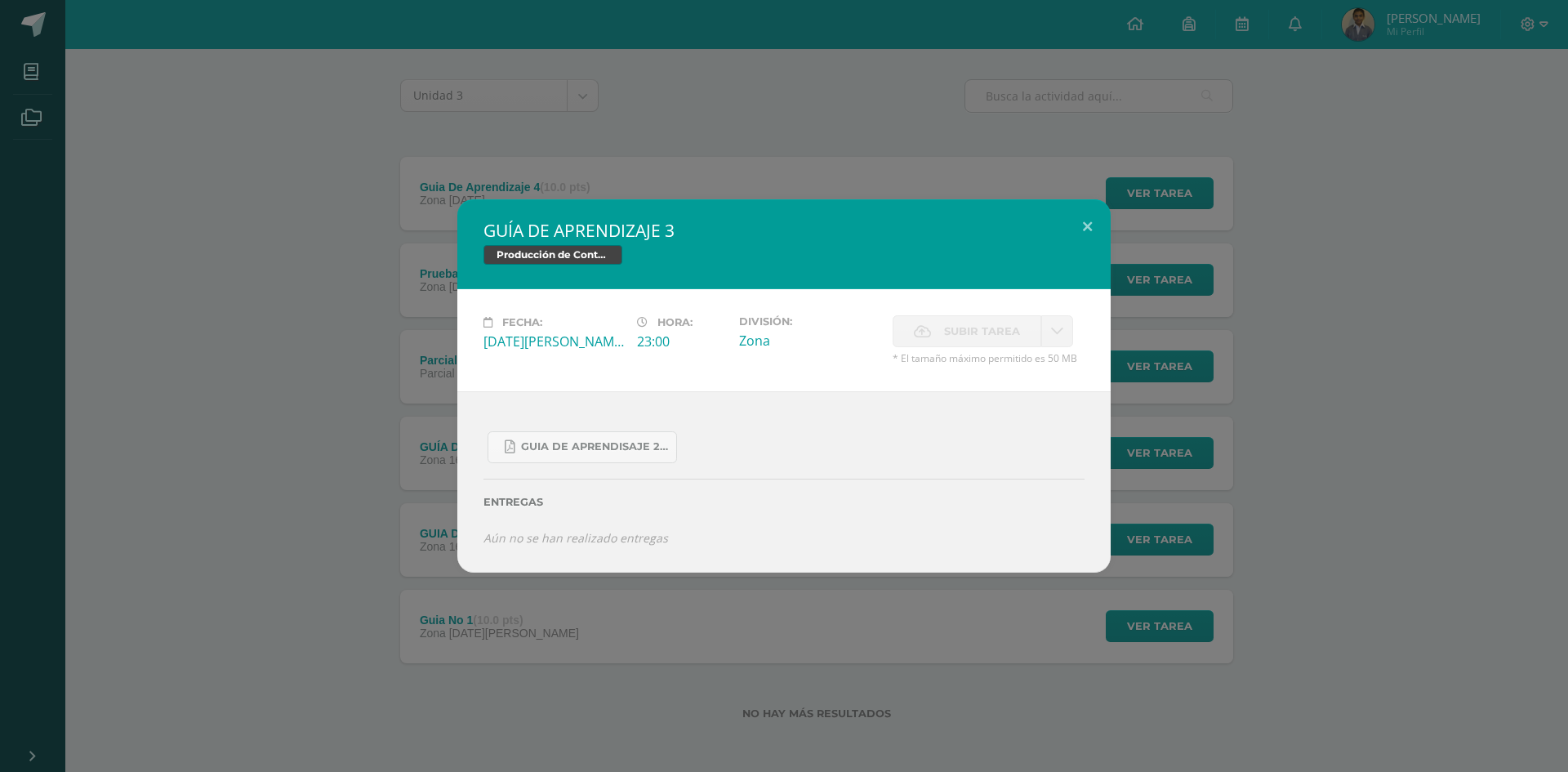
click at [1197, 507] on div "GUÍA DE APRENDIZAJE 3 Producción de Contenidos Digitales Fecha: Lunes 16 de Jun…" at bounding box center [784, 386] width 1555 height 373
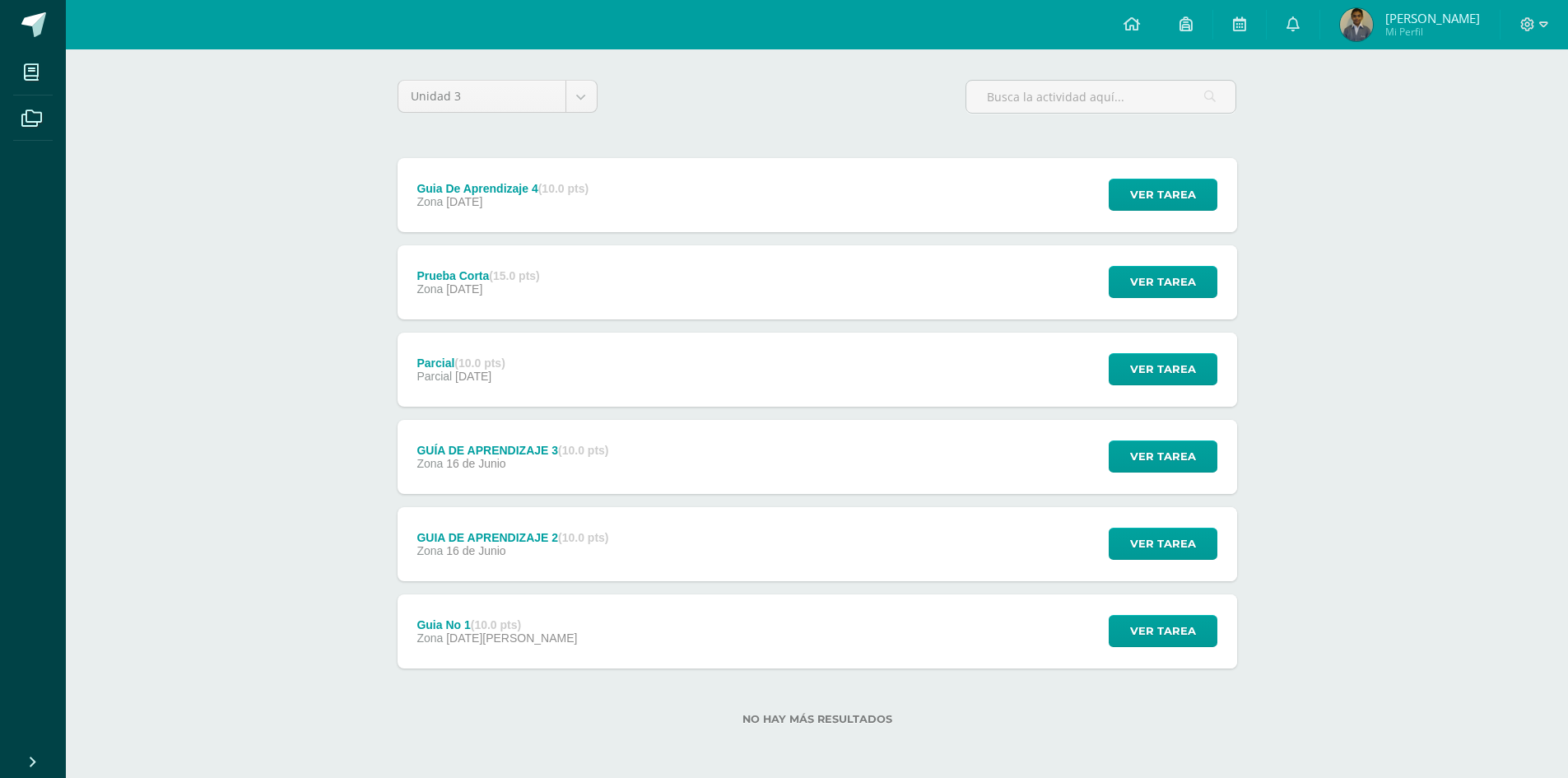
drag, startPoint x: 616, startPoint y: 697, endPoint x: 613, endPoint y: 648, distance: 49.1
click at [612, 696] on div "No hay más resultados" at bounding box center [817, 707] width 840 height 76
click at [614, 643] on div "Guia No 1 (10.0 pts) Zona 02 de Junio Ver tarea Guia No 1 Producción de Conteni…" at bounding box center [817, 631] width 840 height 74
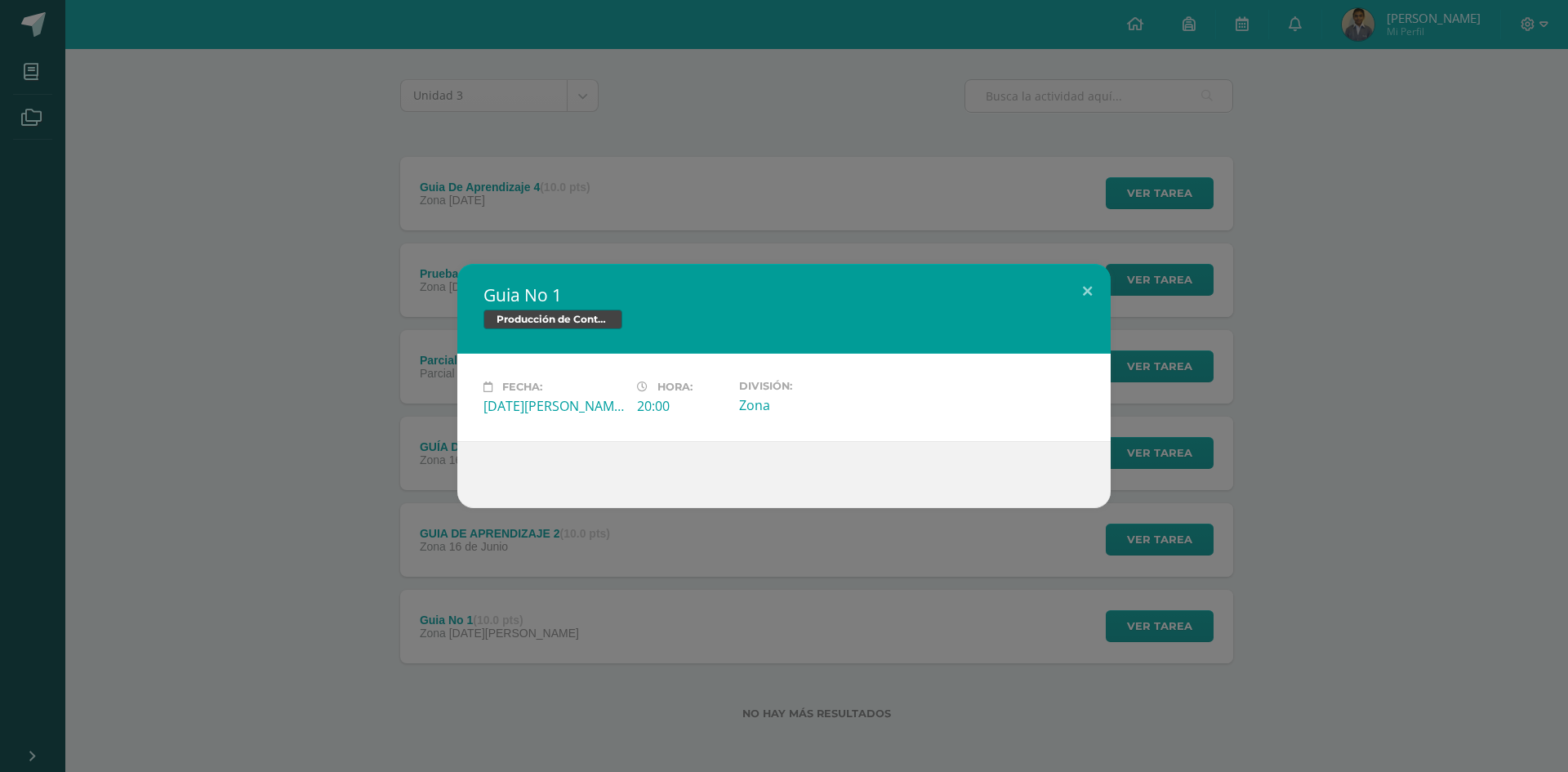
click at [1454, 540] on div "Guia No 1 Producción de Contenidos Digitales Fecha: Lunes 02 de Junio Hora: 20:…" at bounding box center [784, 386] width 1568 height 772
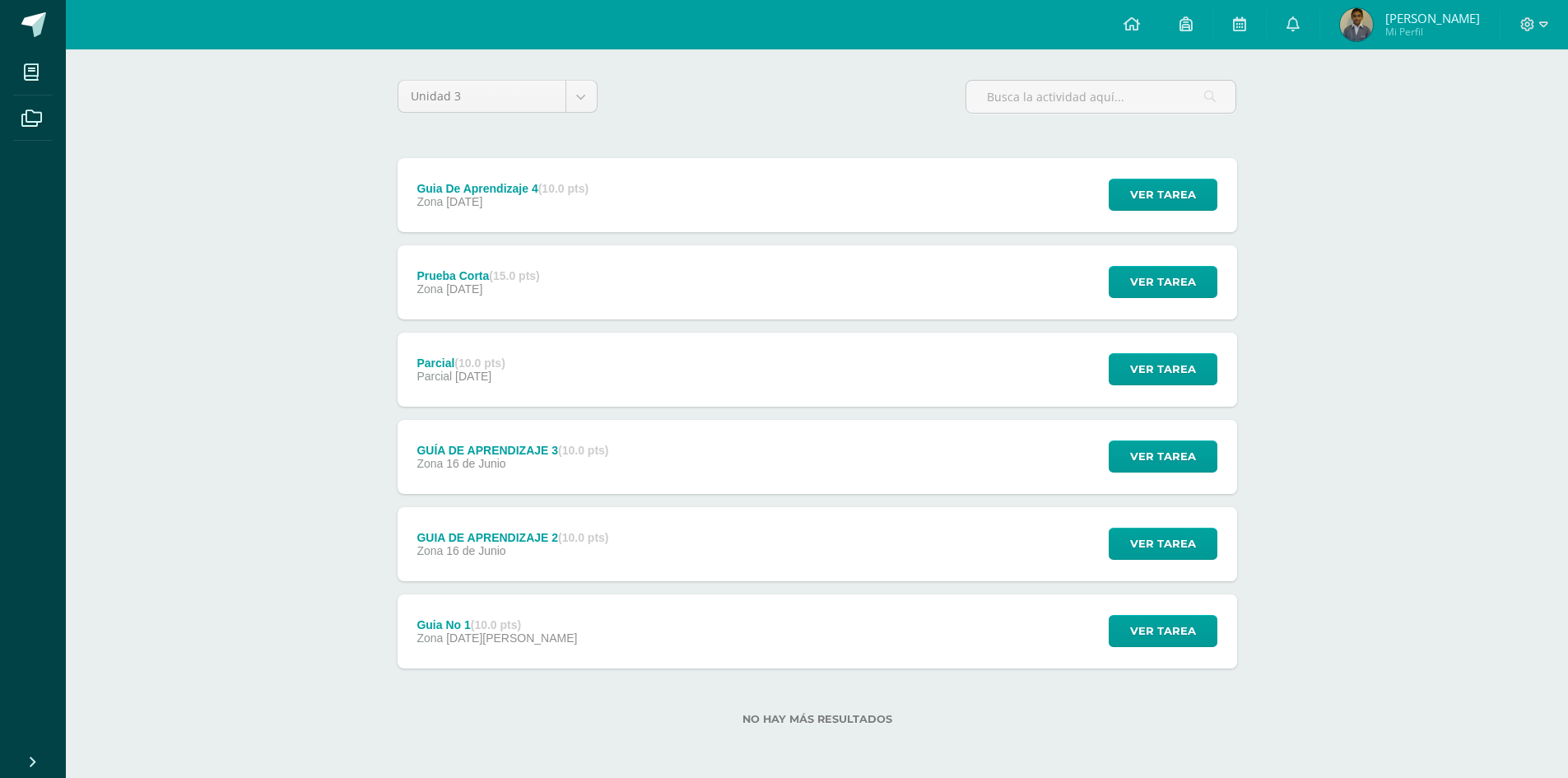
click at [715, 528] on div "GUIA DE APRENDIZAJE 2 (10.0 pts) Zona 16 de Junio Ver tarea GUIA DE APRENDIZAJE…" at bounding box center [817, 544] width 840 height 74
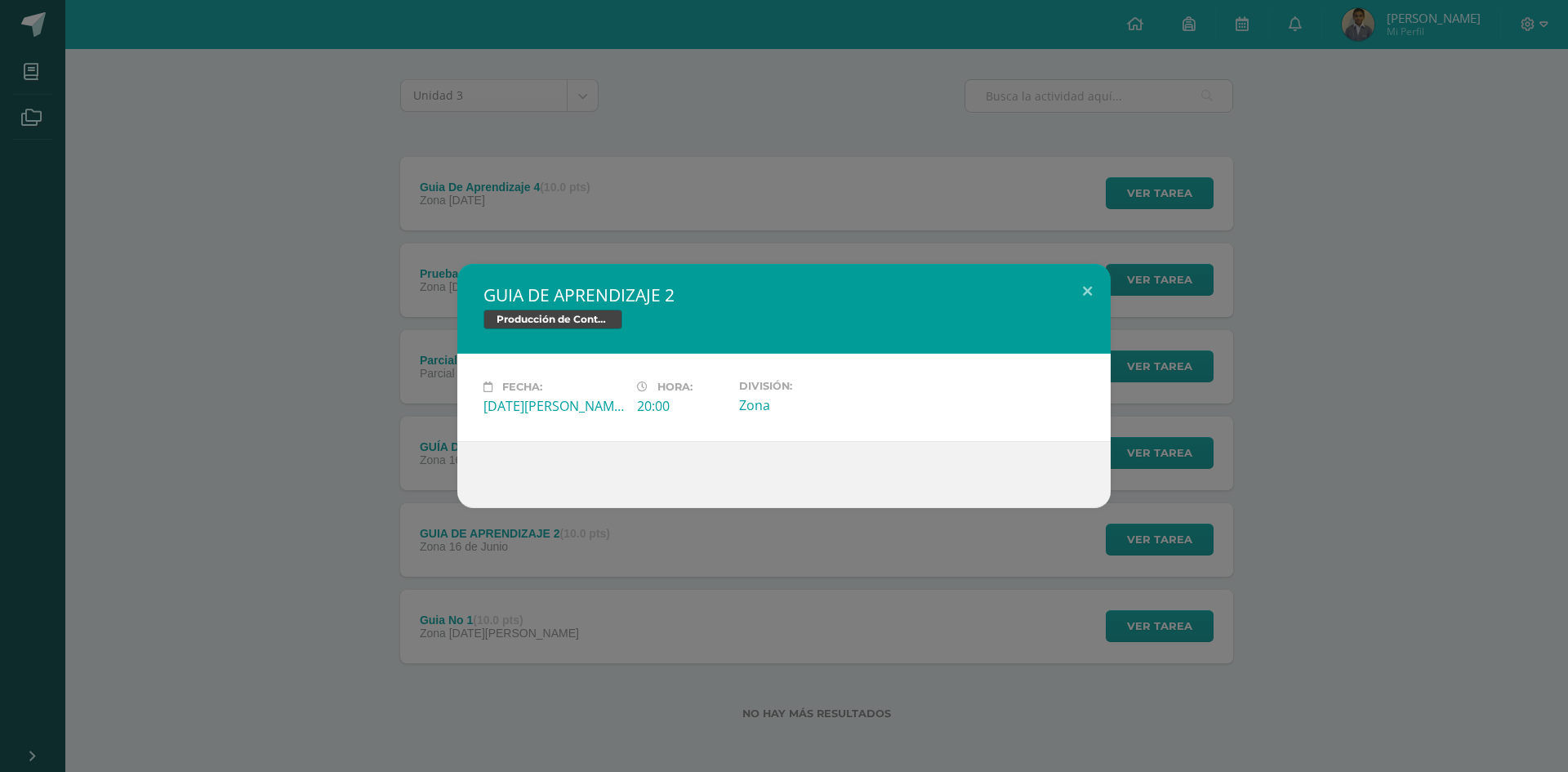
click at [1123, 484] on div "GUIA DE APRENDIZAJE 2 Producción de Contenidos Digitales Fecha: Lunes 16 de Jun…" at bounding box center [784, 386] width 1555 height 245
